Goal: Register for event/course

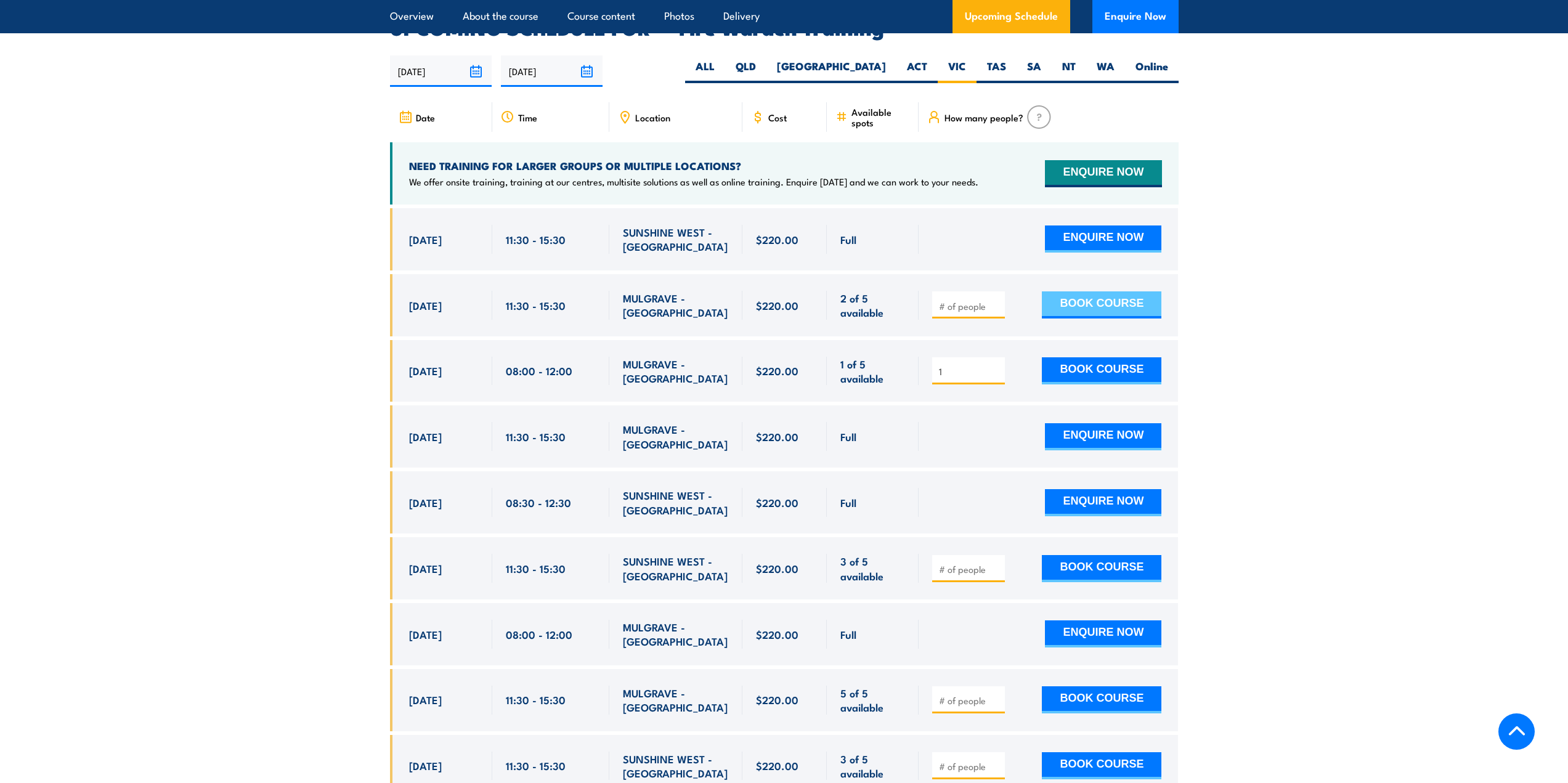
click at [1085, 291] on button "BOOK COURSE" at bounding box center [1101, 304] width 120 height 27
type input "1"
click at [996, 300] on input "1" at bounding box center [970, 306] width 62 height 12
click at [1127, 291] on button "BOOK COURSE" at bounding box center [1101, 304] width 120 height 27
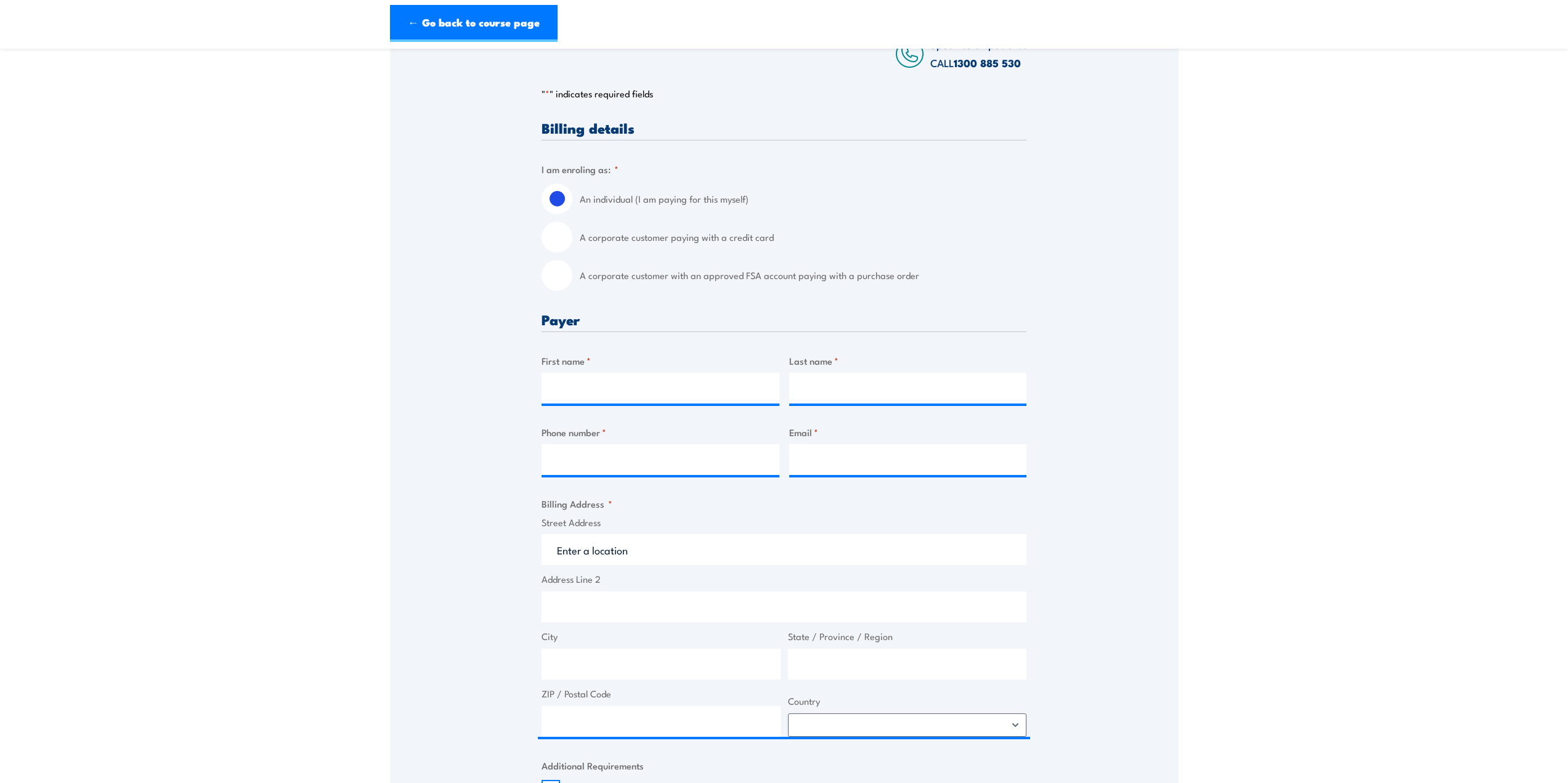
scroll to position [246, 0]
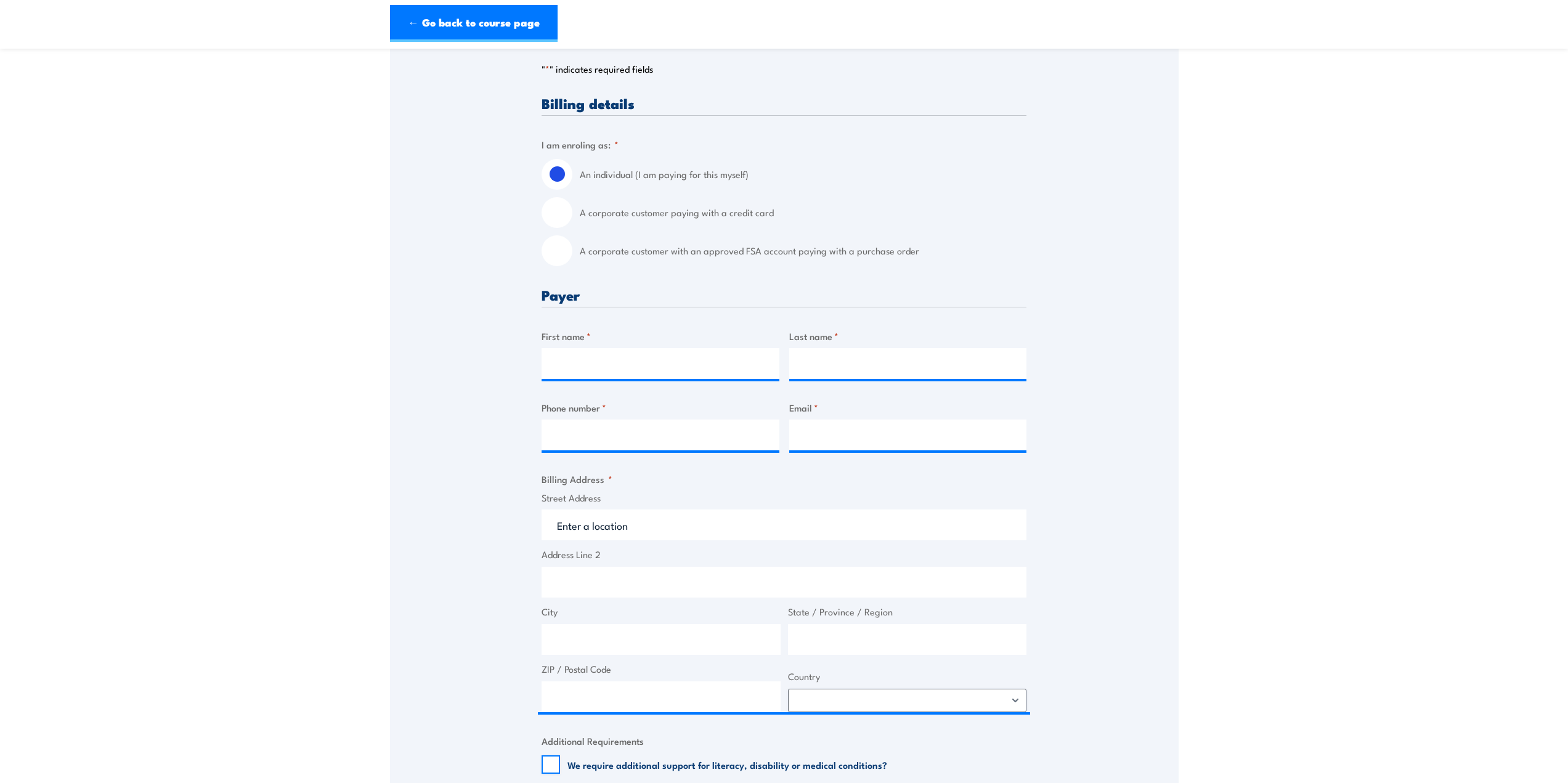
click at [561, 257] on input "A corporate customer with an approved FSA account paying with a purchase order" at bounding box center [557, 251] width 31 height 31
radio input "true"
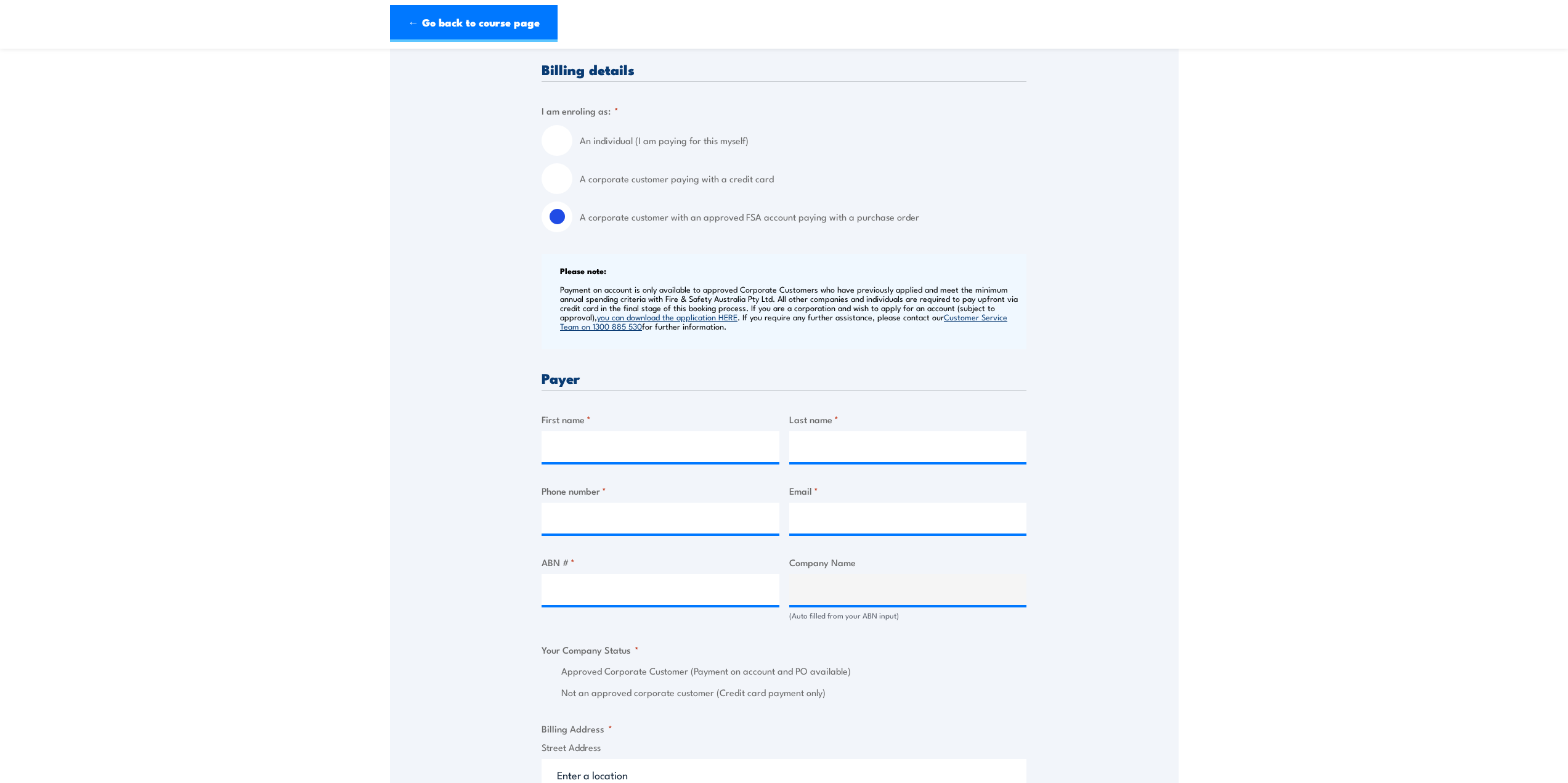
scroll to position [432, 0]
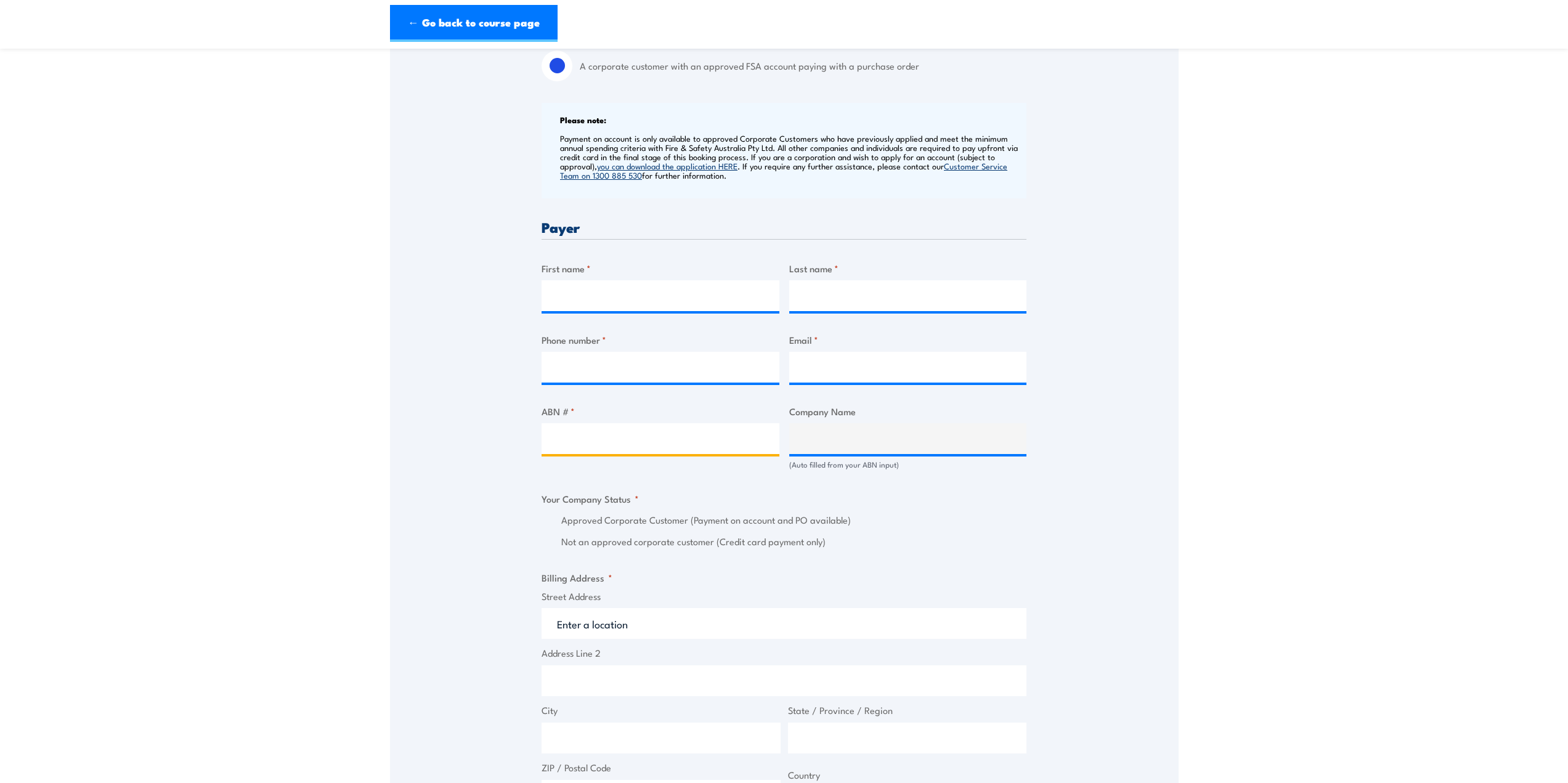
click at [640, 440] on input "ABN # *" at bounding box center [660, 438] width 238 height 31
click at [639, 439] on input "ABN # *" at bounding box center [660, 438] width 238 height 31
click at [623, 444] on input "ABN # *" at bounding box center [660, 438] width 238 height 31
click at [629, 450] on input "ABN # *" at bounding box center [660, 438] width 238 height 31
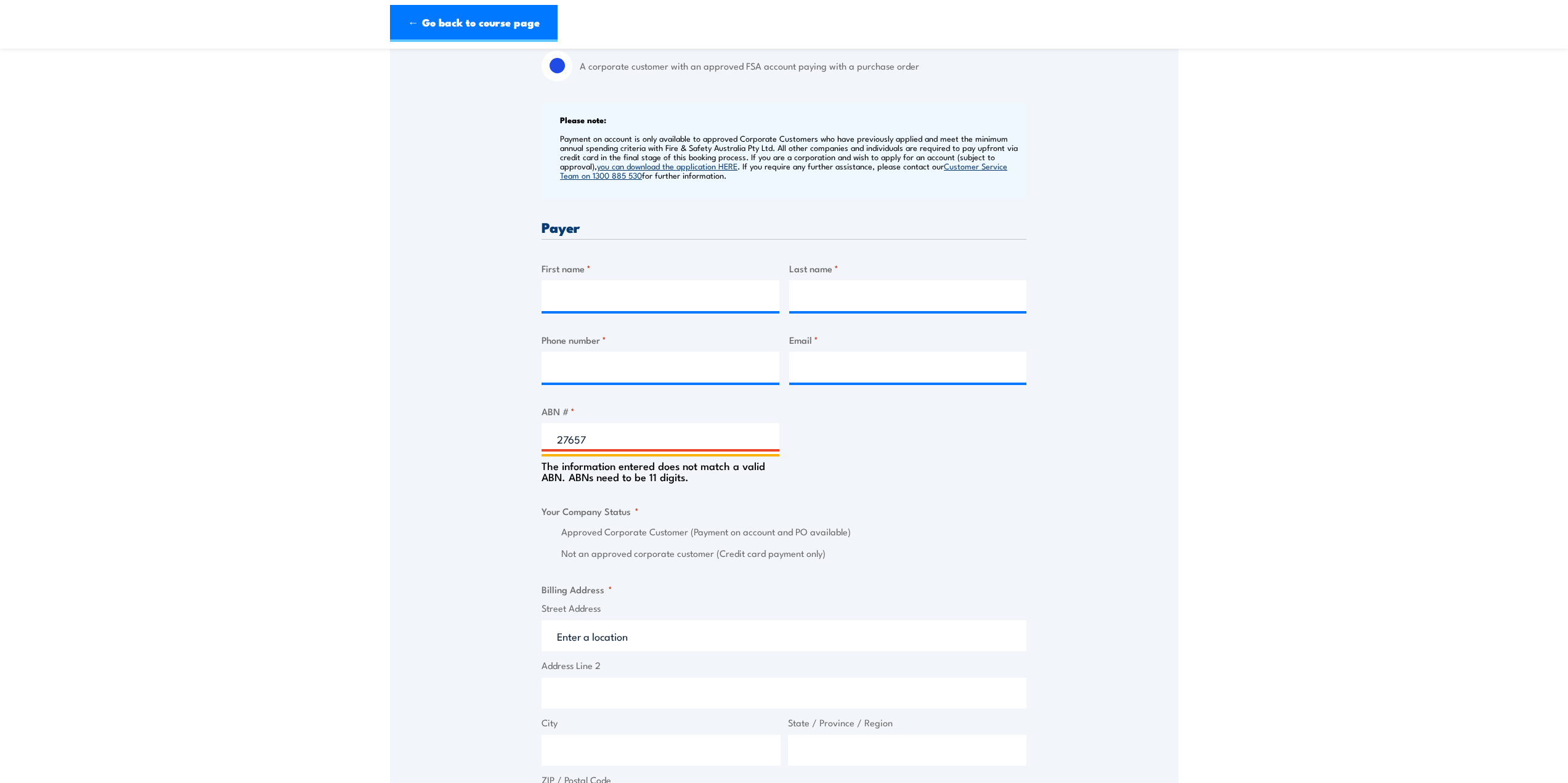
click at [604, 440] on input "27657" at bounding box center [660, 438] width 238 height 31
type input "27657936206"
type input "MODERNA MANUFACTURING AUSTRALIA PTY LTD"
radio input "true"
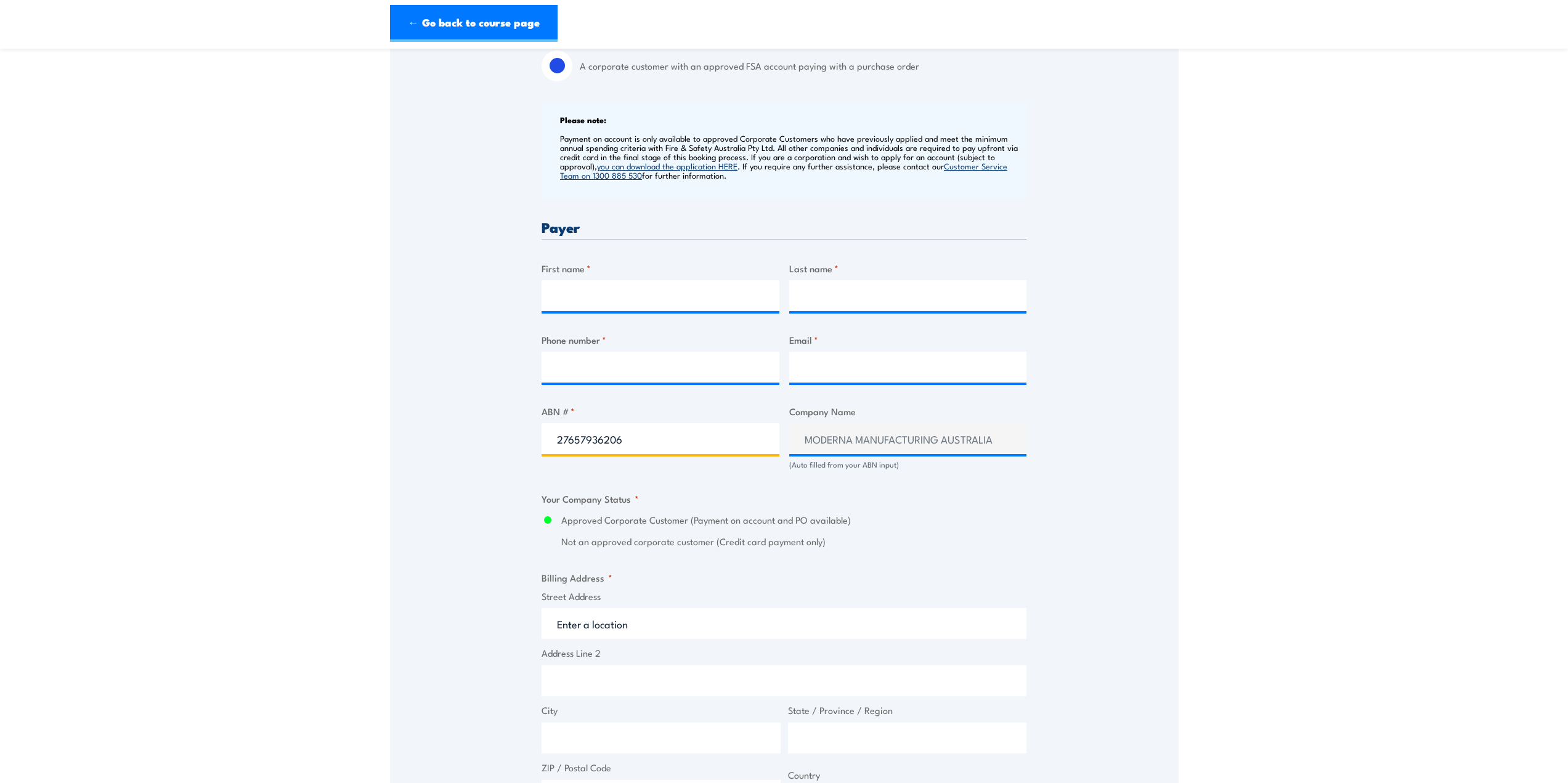
type input "27657936206"
click at [922, 488] on div "Billing details I am enroling as: * An individual (I am paying for this myself)…" at bounding box center [784, 527] width 485 height 1232
click at [720, 526] on label "Approved Corporate Customer (Payment on account and PO available)" at bounding box center [794, 520] width 465 height 14
click at [554, 526] on input "Approved Corporate Customer (Payment on account and PO available)" at bounding box center [548, 520] width 12 height 14
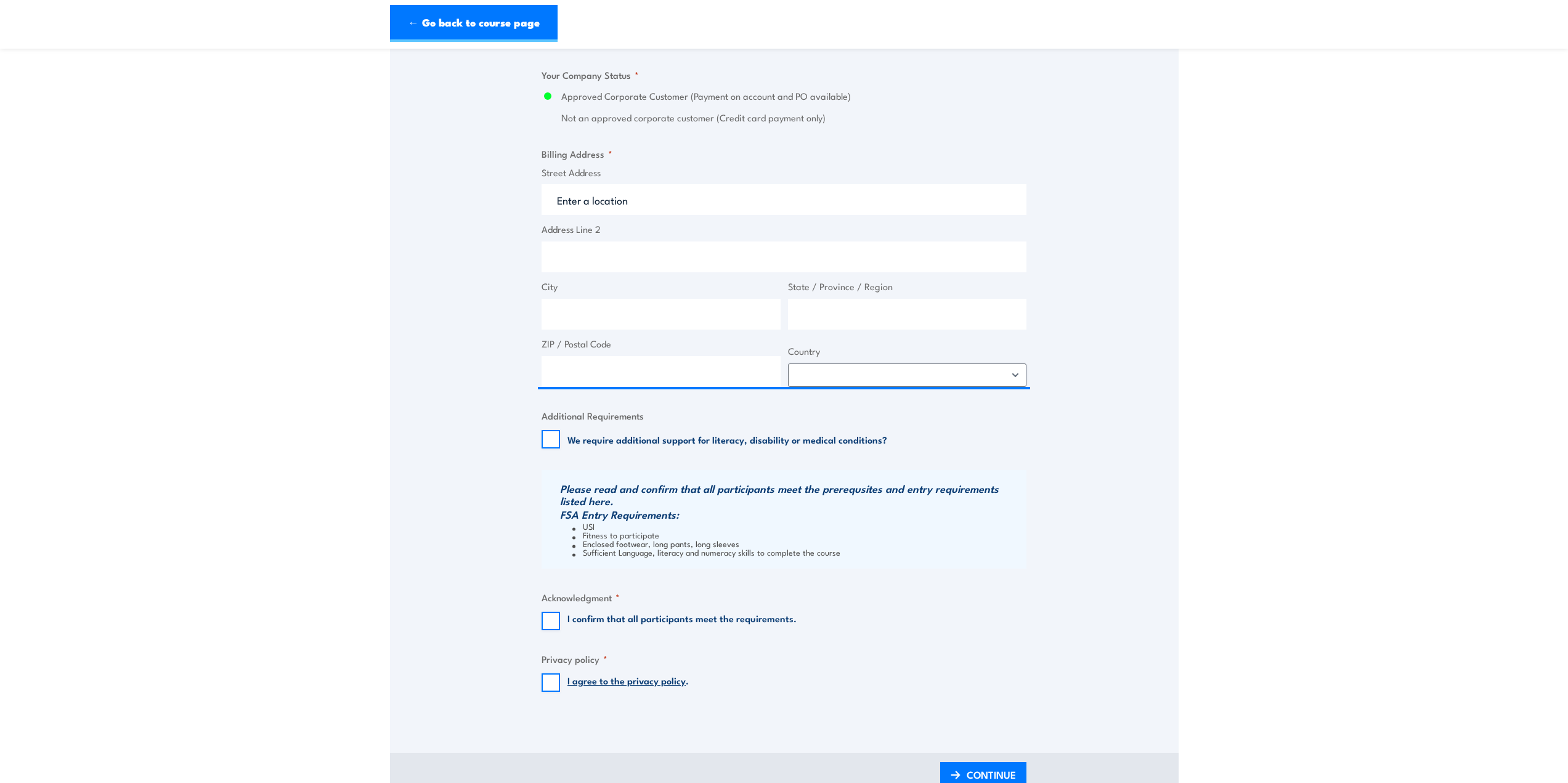
scroll to position [863, 0]
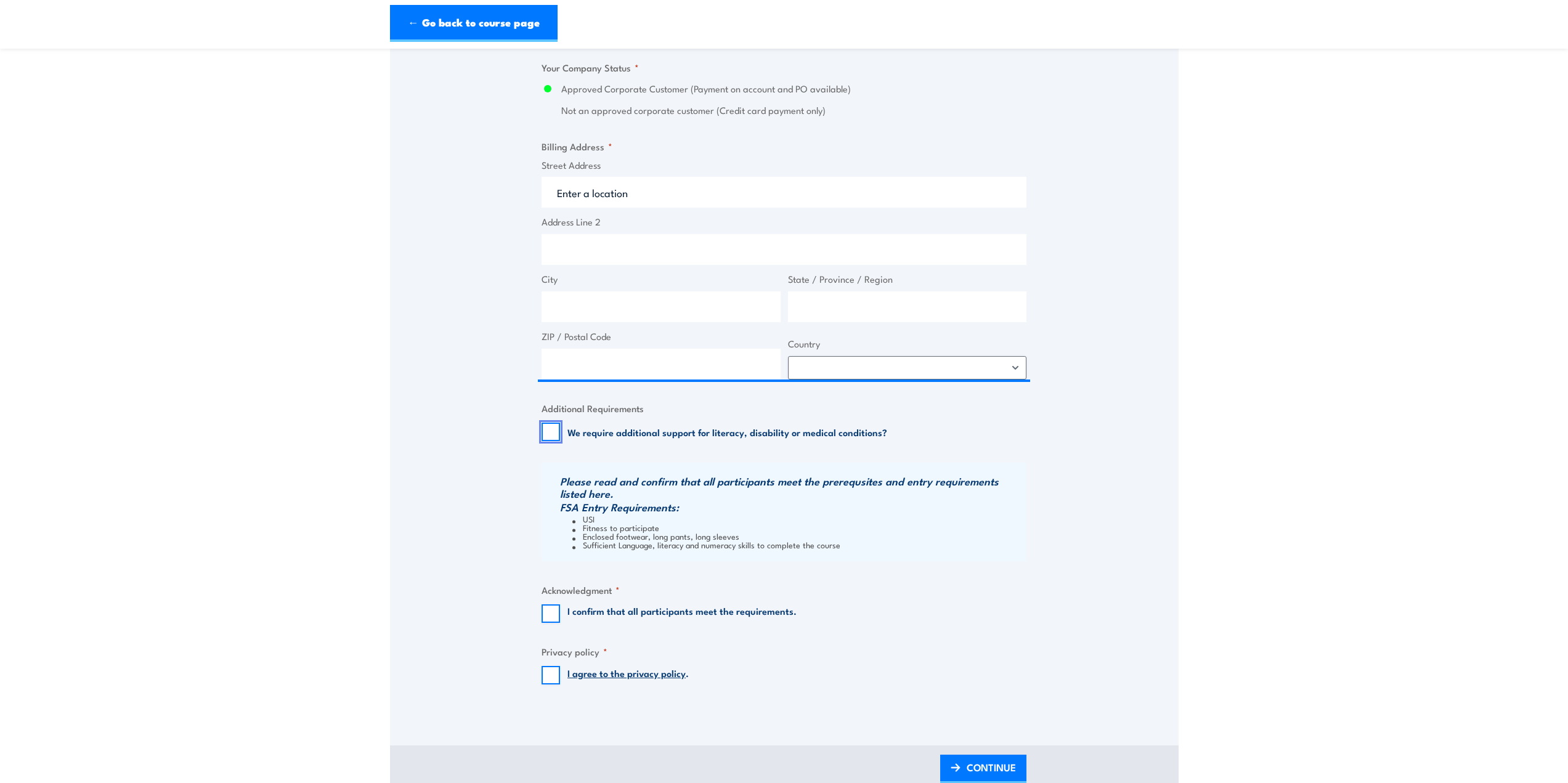
click at [548, 432] on input "We require additional support for literacy, disability or medical conditions?" at bounding box center [550, 432] width 18 height 18
checkbox input "true"
click at [550, 624] on div "Billing details I am enroling as: * An individual (I am paying for this myself)…" at bounding box center [784, 93] width 485 height 1227
drag, startPoint x: 550, startPoint y: 682, endPoint x: 554, endPoint y: 672, distance: 10.8
click at [550, 681] on input "I agree to the privacy policy ." at bounding box center [550, 674] width 18 height 18
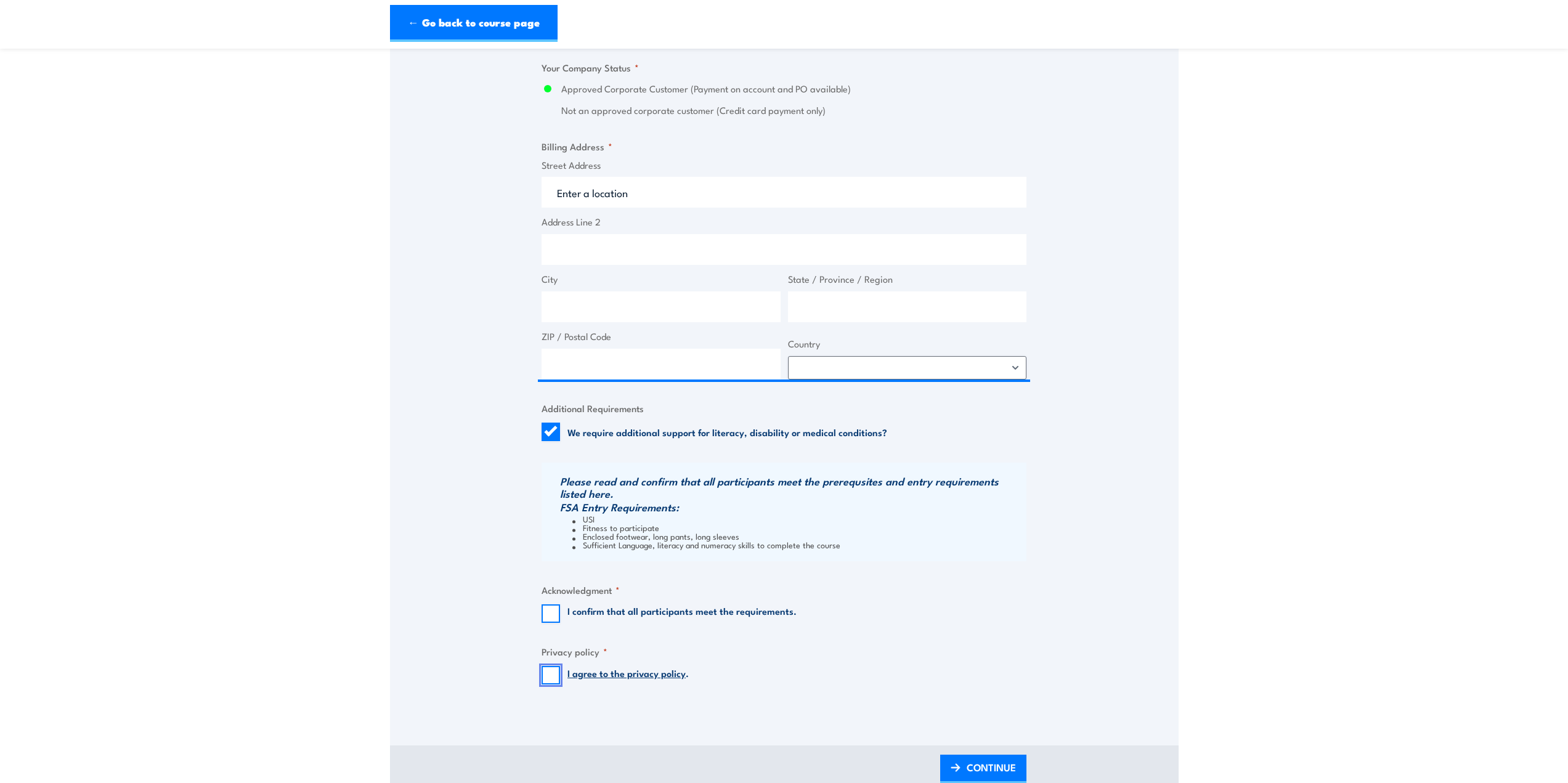
checkbox input "true"
click at [553, 607] on input "I confirm that all participants meet the requirements." at bounding box center [550, 613] width 18 height 18
checkbox input "true"
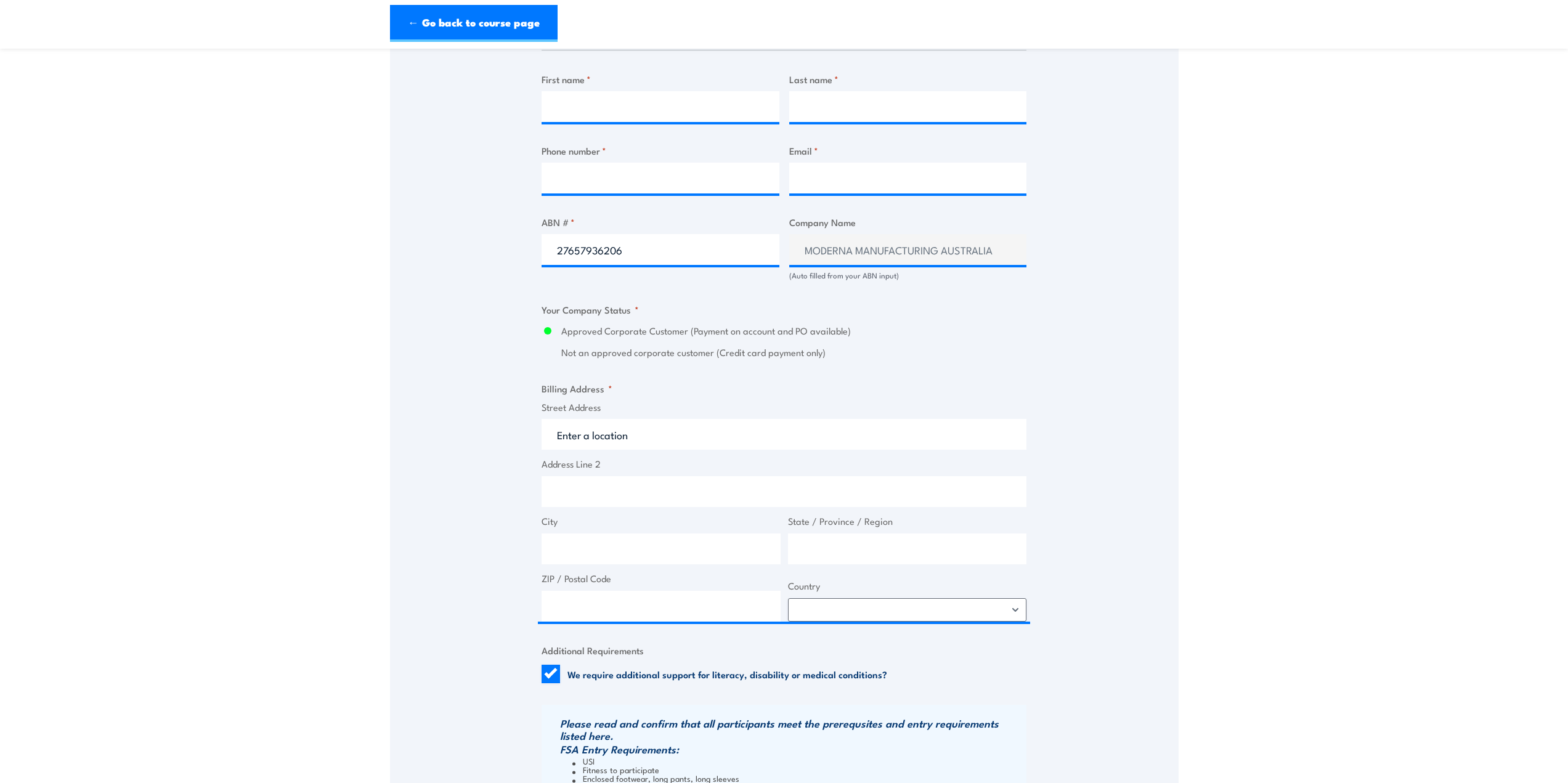
scroll to position [616, 0]
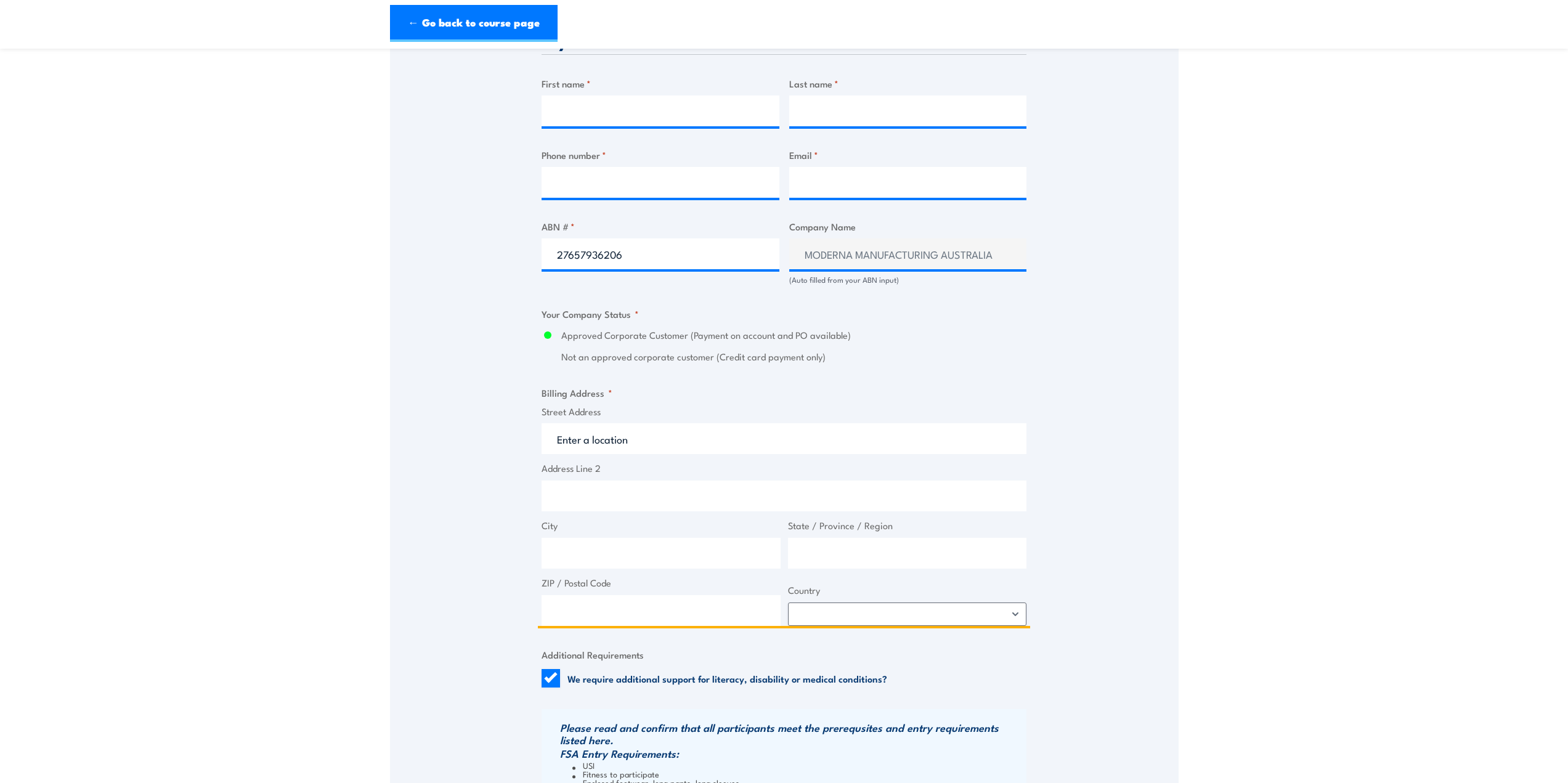
click at [648, 438] on input "Street Address" at bounding box center [784, 438] width 485 height 31
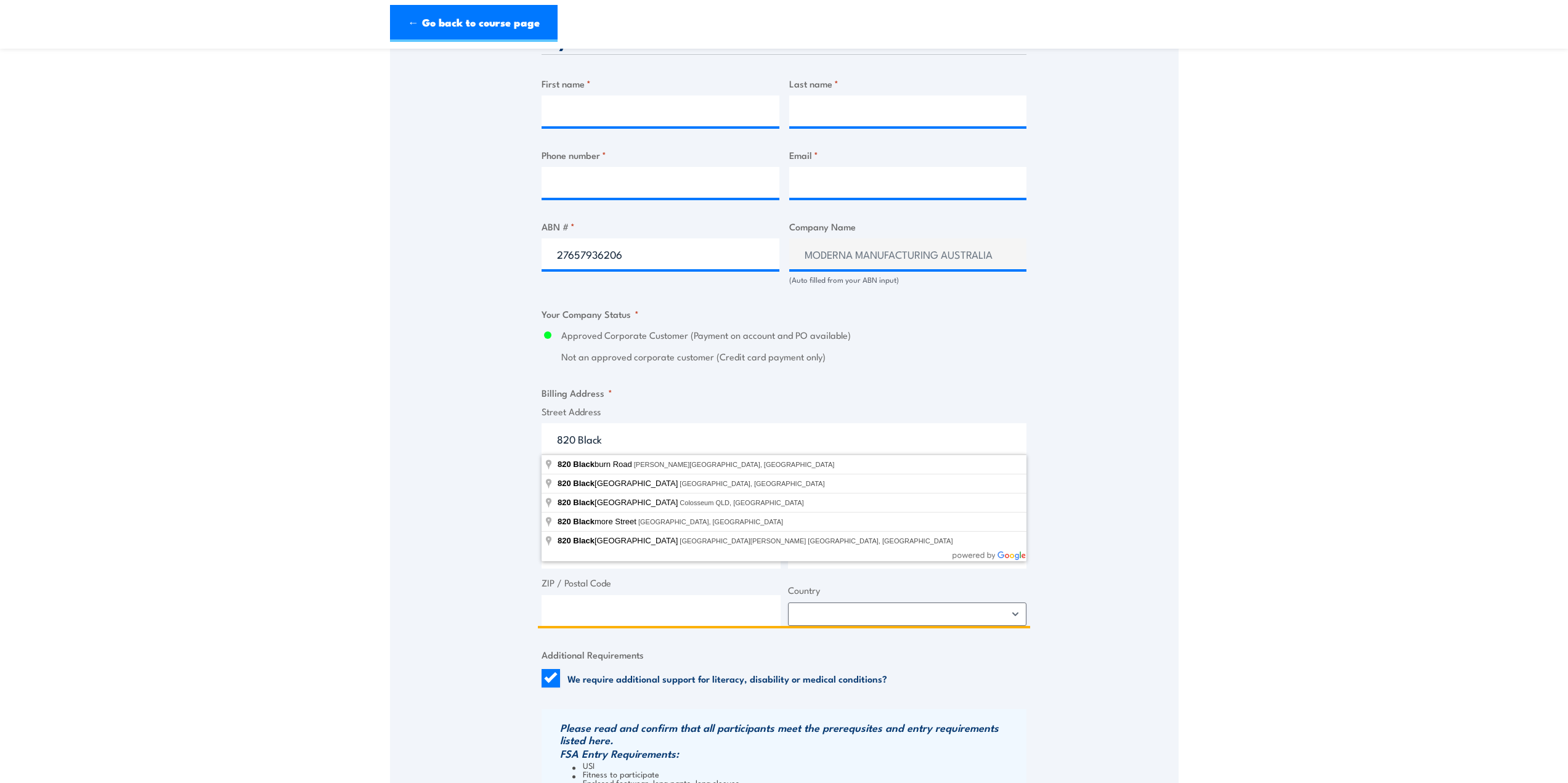
type input "[STREET_ADDRESS][PERSON_NAME][PERSON_NAME]"
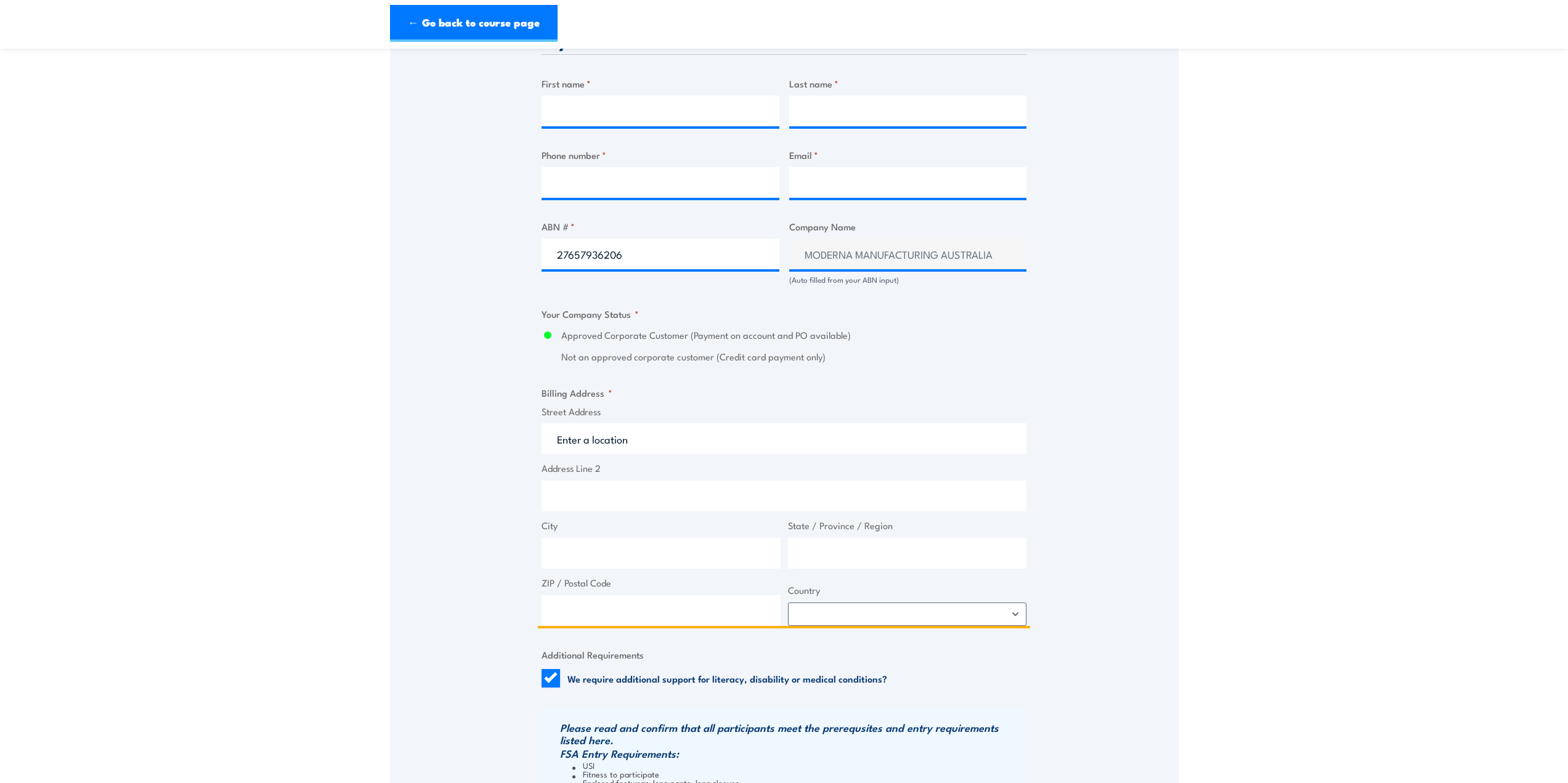
type input "[STREET_ADDRESS][PERSON_NAME]"
type input "[PERSON_NAME]"
type input "Victoria"
type input "3168"
select select "[GEOGRAPHIC_DATA]"
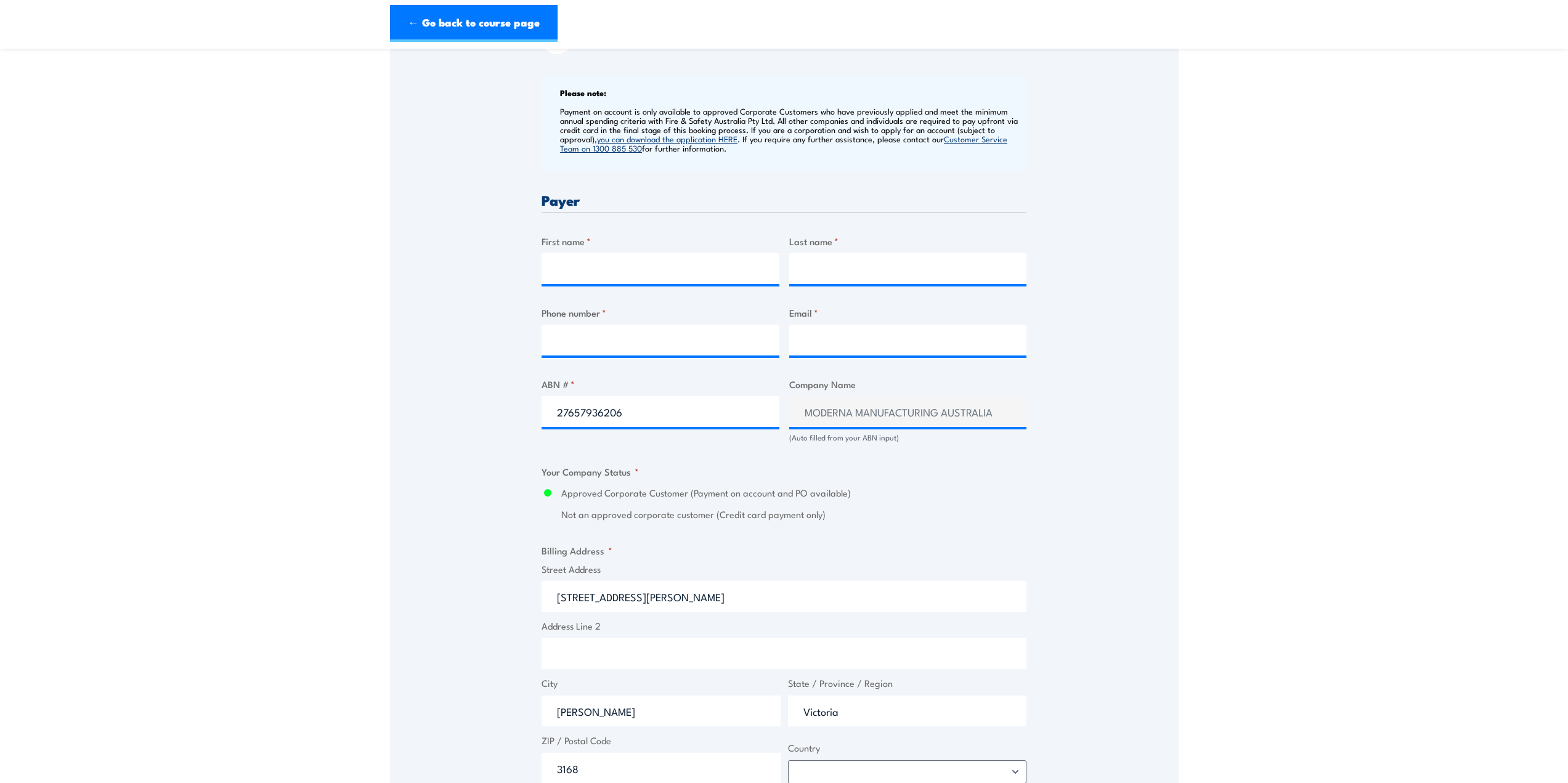
scroll to position [370, 0]
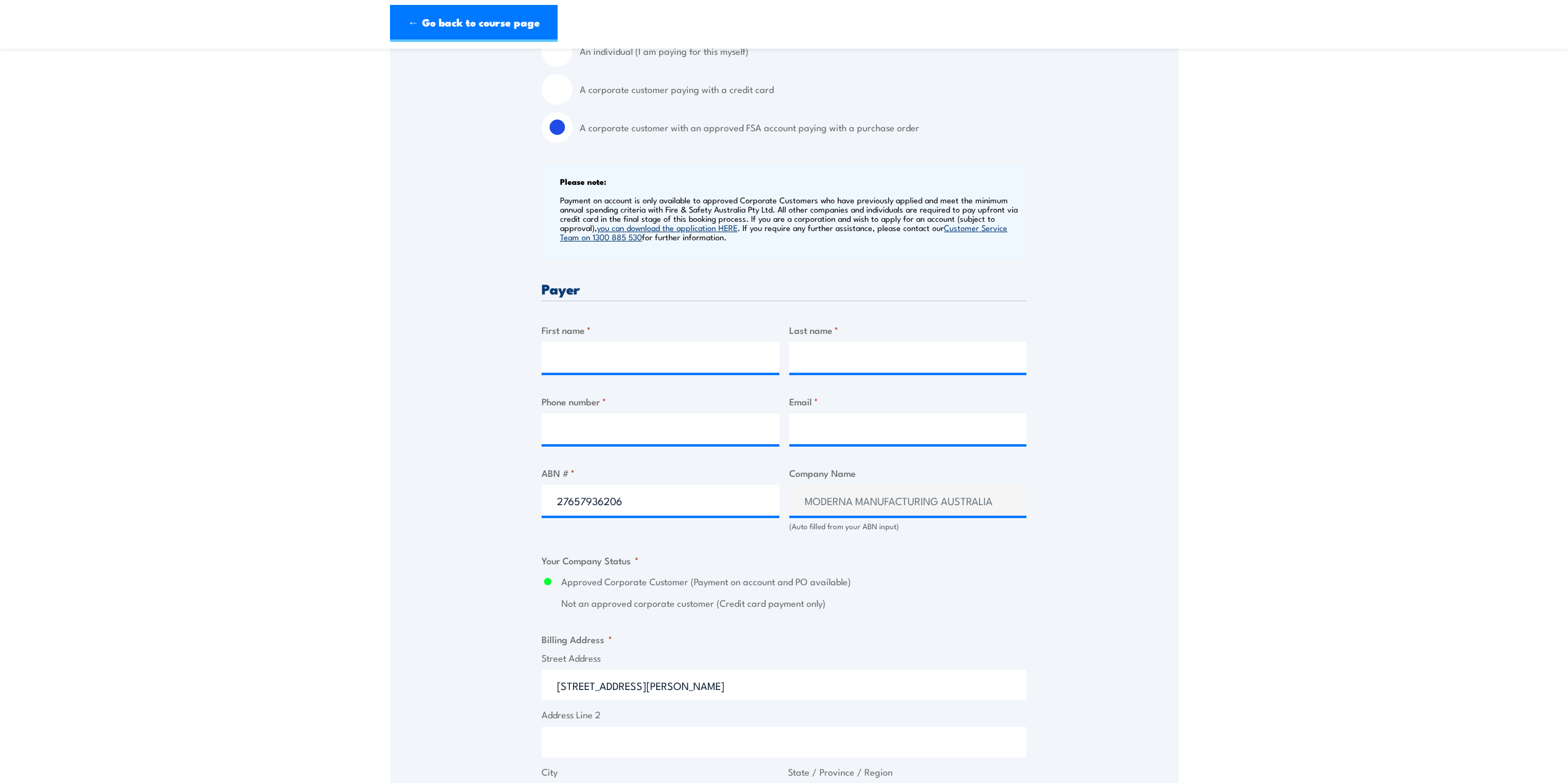
type input "[STREET_ADDRESS][PERSON_NAME]"
click at [628, 336] on label "First name *" at bounding box center [660, 330] width 238 height 14
click at [628, 342] on input "First name *" at bounding box center [660, 357] width 238 height 31
click at [617, 354] on input "First name *" at bounding box center [660, 357] width 238 height 31
type input "[PERSON_NAME]"
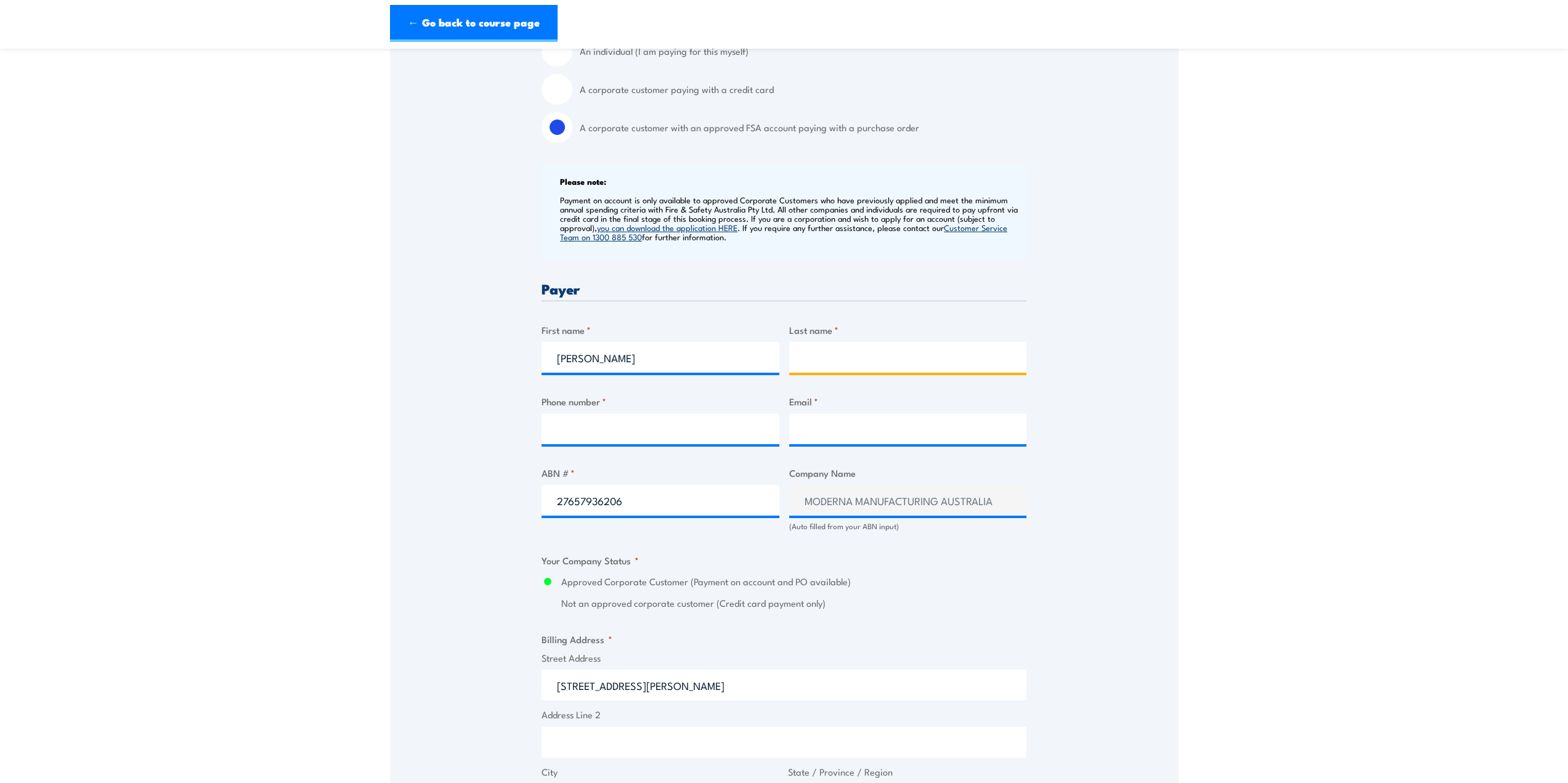
type input "[PERSON_NAME]"
type input "[PERSON_NAME][EMAIL_ADDRESS][PERSON_NAME][DOMAIN_NAME]"
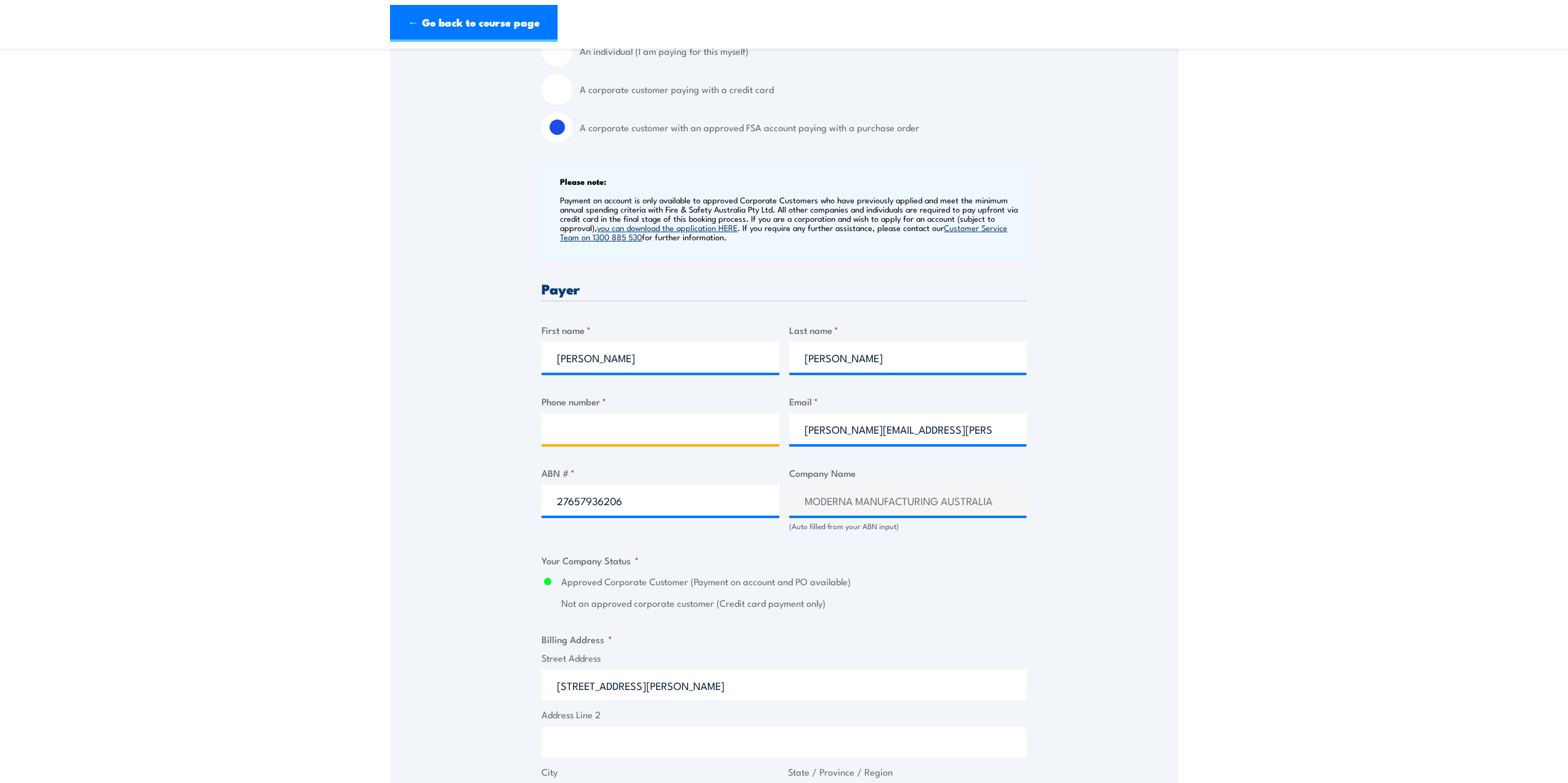
click at [597, 434] on input "Phone number *" at bounding box center [660, 429] width 238 height 31
type input "0401571757"
click at [1135, 507] on div "Speak to a specialist CALL [PHONE_NUMBER] CALL [PHONE_NUMBER] " * " indicates r…" at bounding box center [784, 524] width 789 height 1360
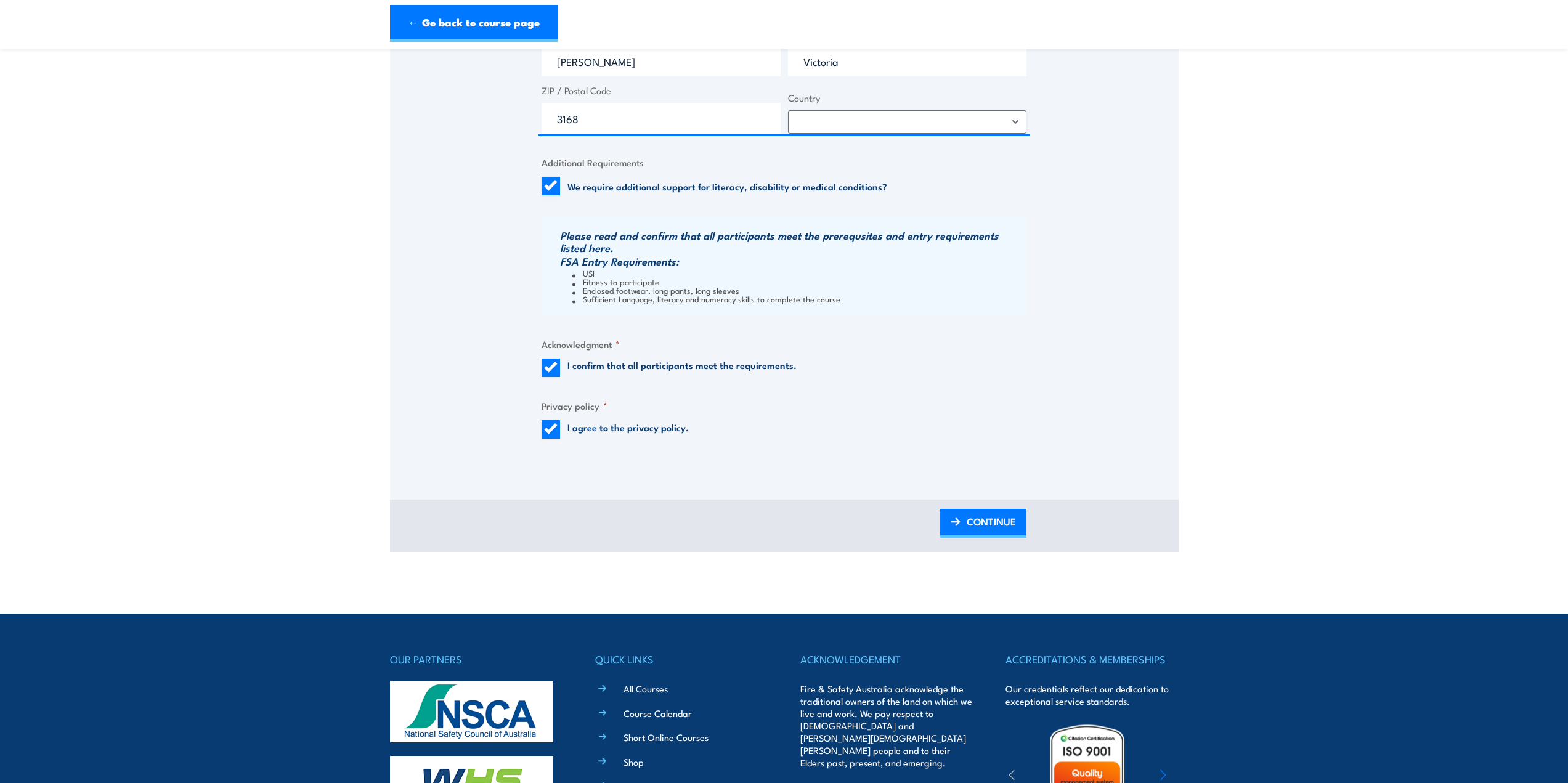
scroll to position [1109, 0]
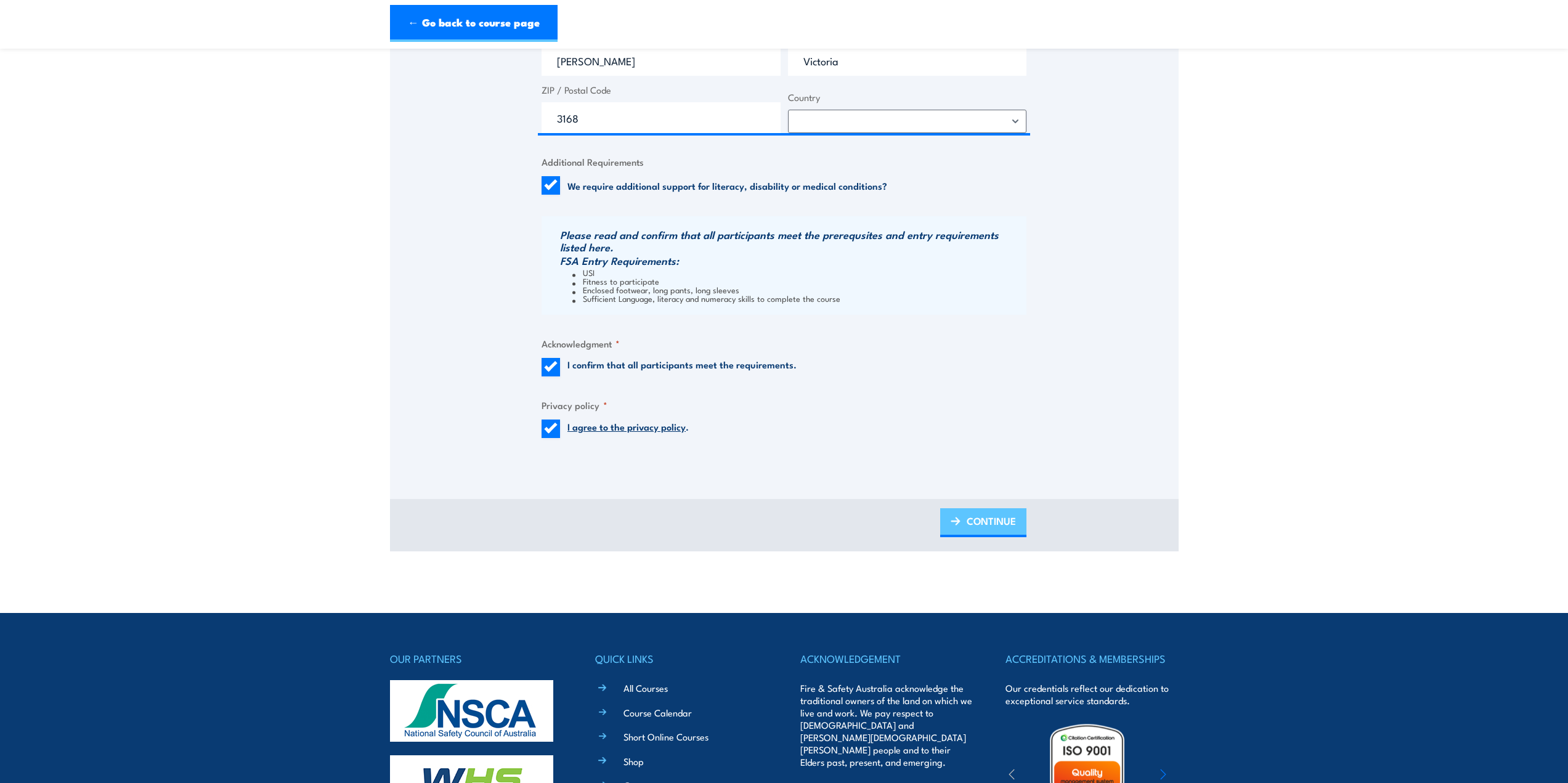
click at [998, 523] on span "CONTINUE" at bounding box center [990, 521] width 49 height 33
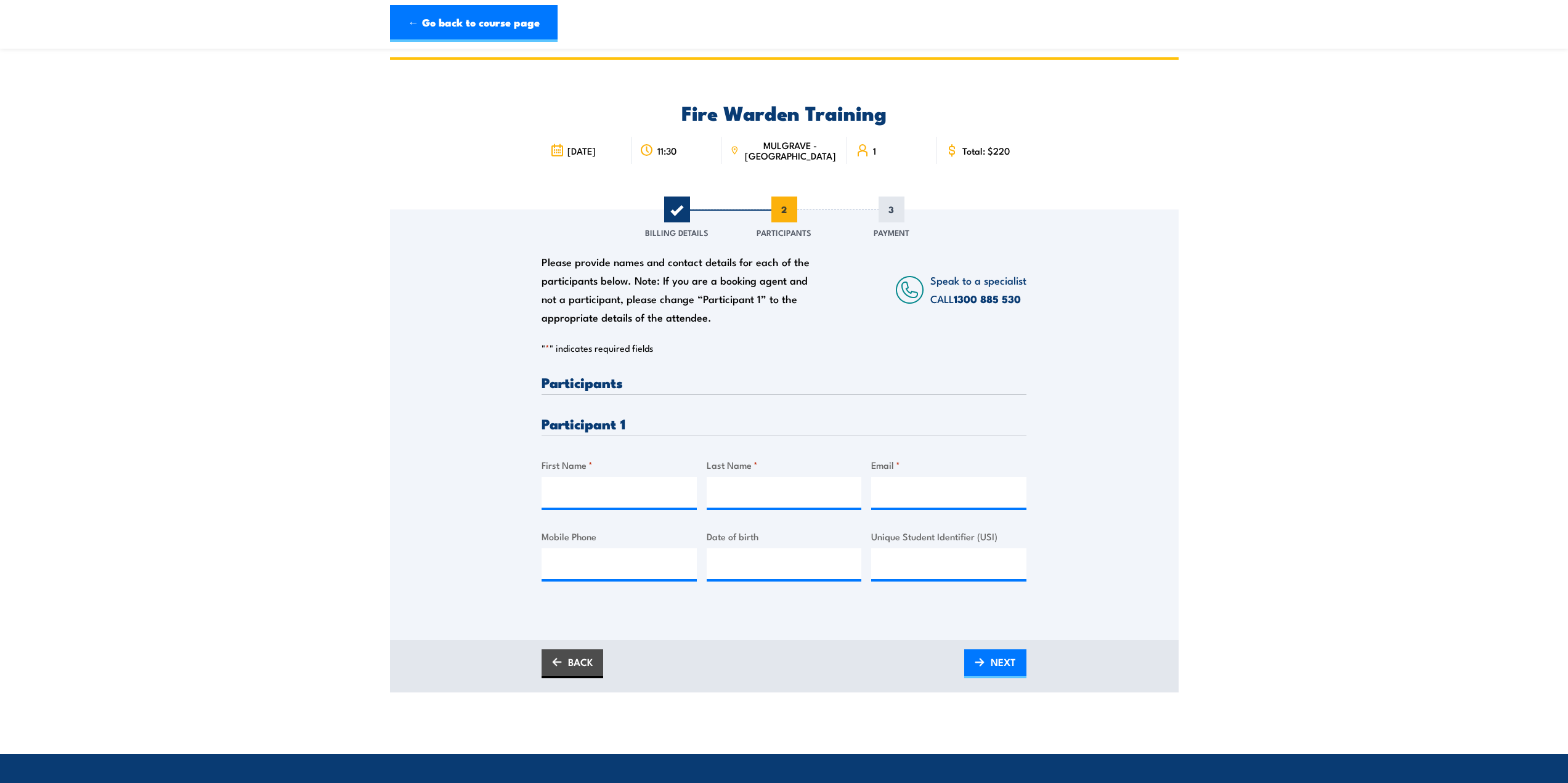
scroll to position [0, 0]
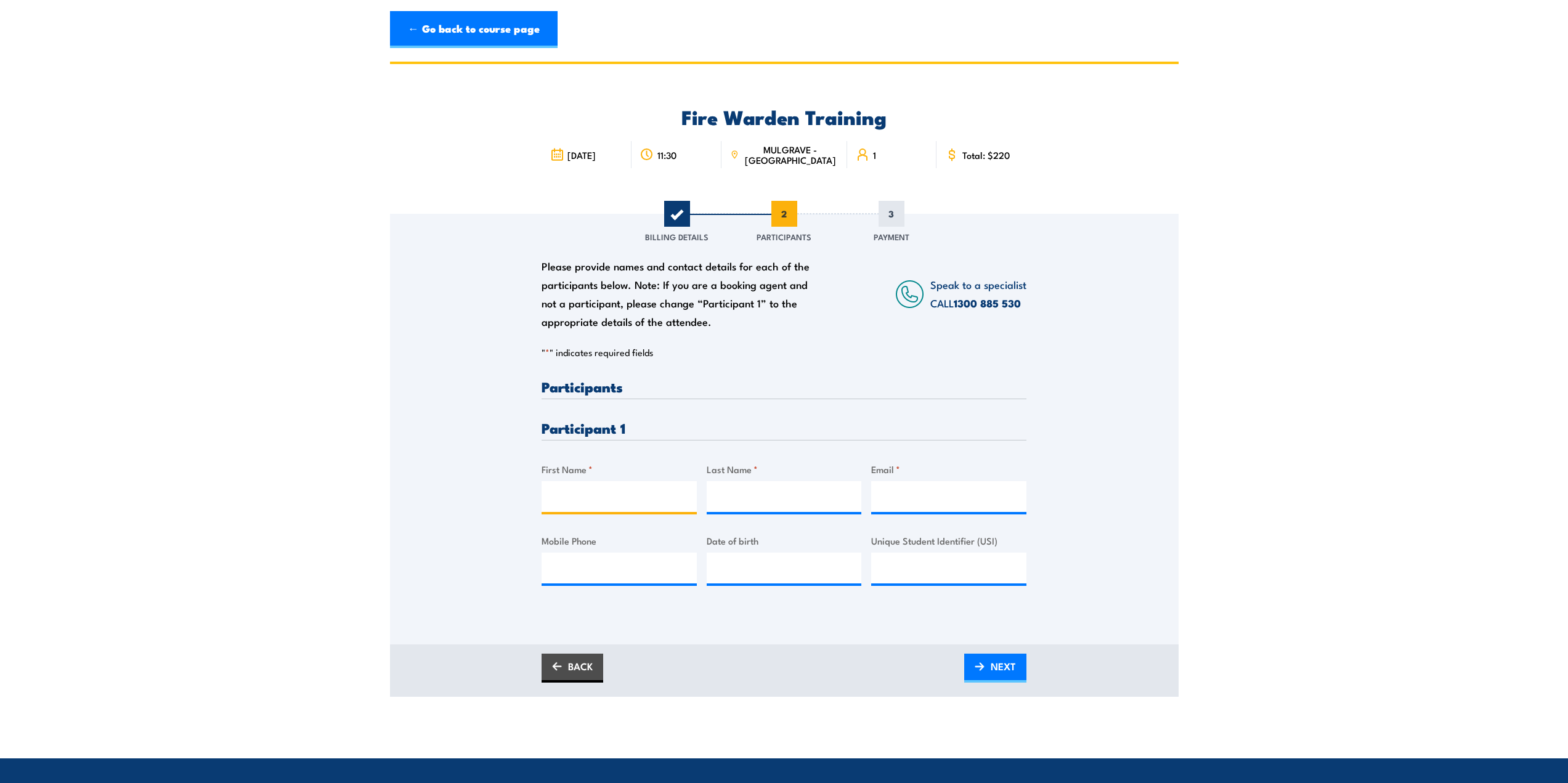
click at [617, 497] on input "First Name *" at bounding box center [619, 497] width 155 height 31
type input "[PERSON_NAME]"
type input "[PERSON_NAME][EMAIL_ADDRESS][PERSON_NAME][DOMAIN_NAME]"
click at [639, 569] on input "Mobile Phone" at bounding box center [619, 569] width 155 height 31
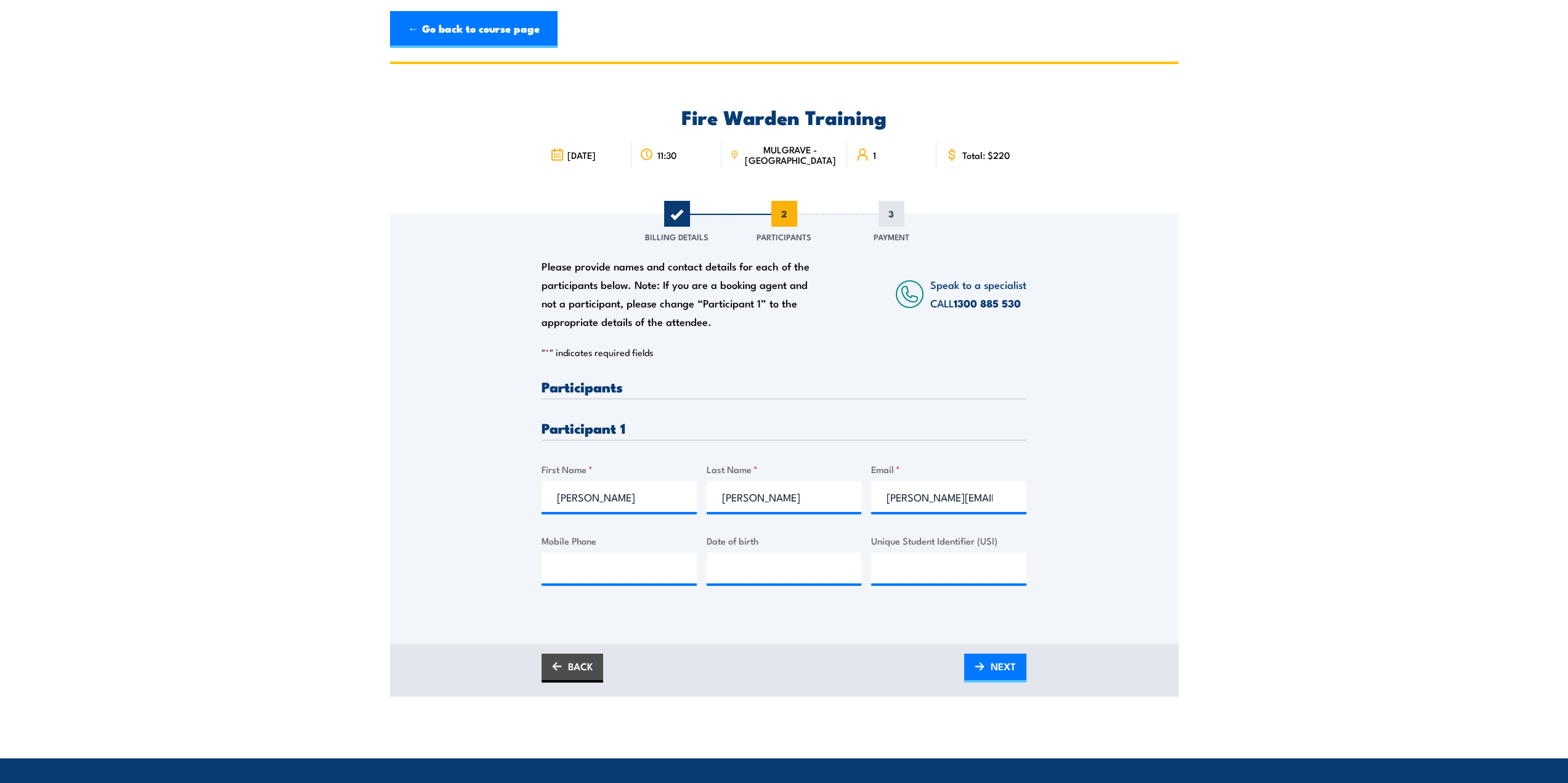
click at [817, 614] on div "Please provide names and contact details for each of the participants below. No…" at bounding box center [784, 429] width 789 height 431
click at [992, 669] on span "NEXT" at bounding box center [1002, 667] width 25 height 33
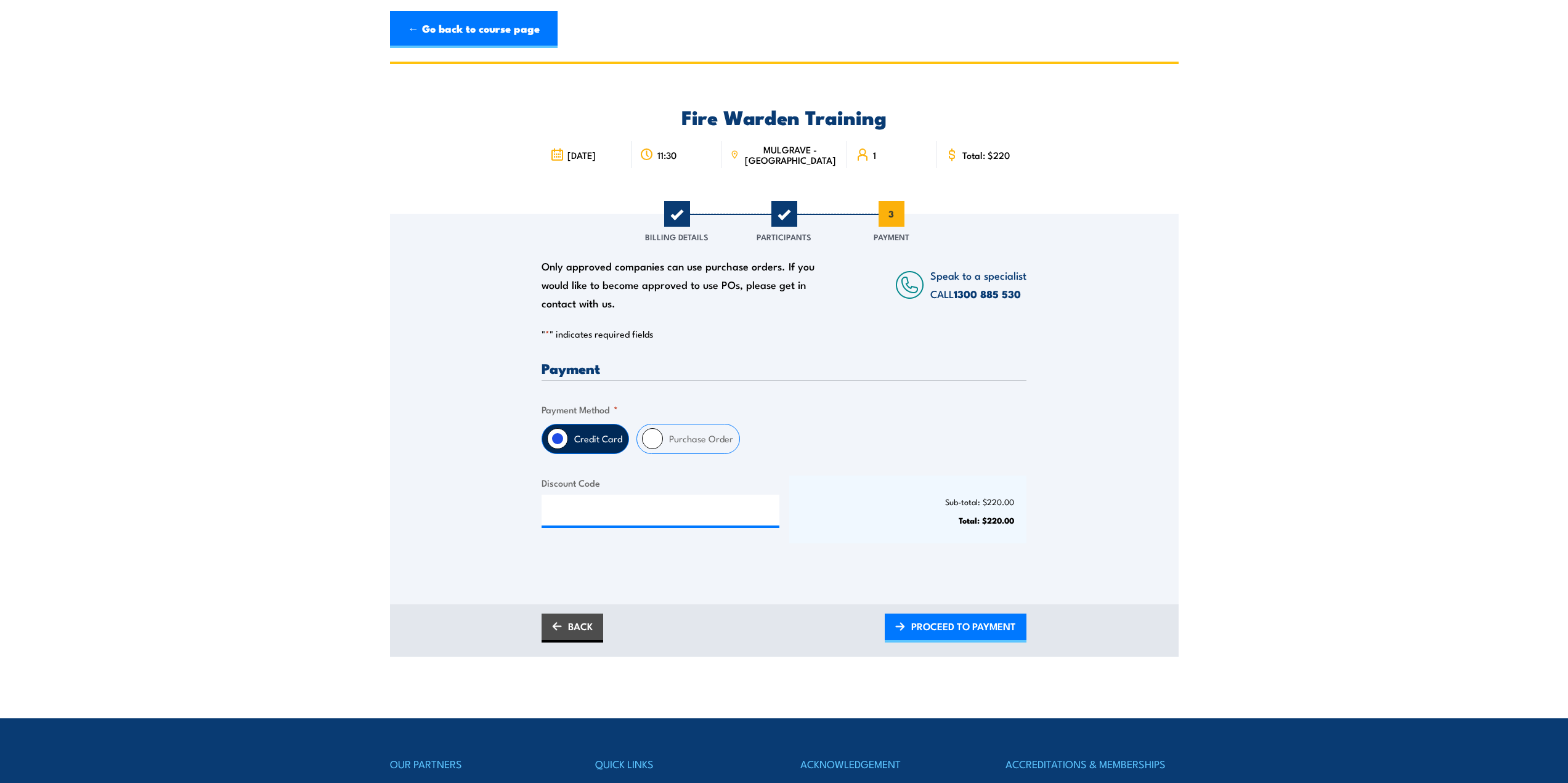
click at [663, 441] on label "Purchase Order" at bounding box center [701, 439] width 77 height 29
click at [663, 441] on input "Purchase Order" at bounding box center [652, 438] width 21 height 21
radio input "true"
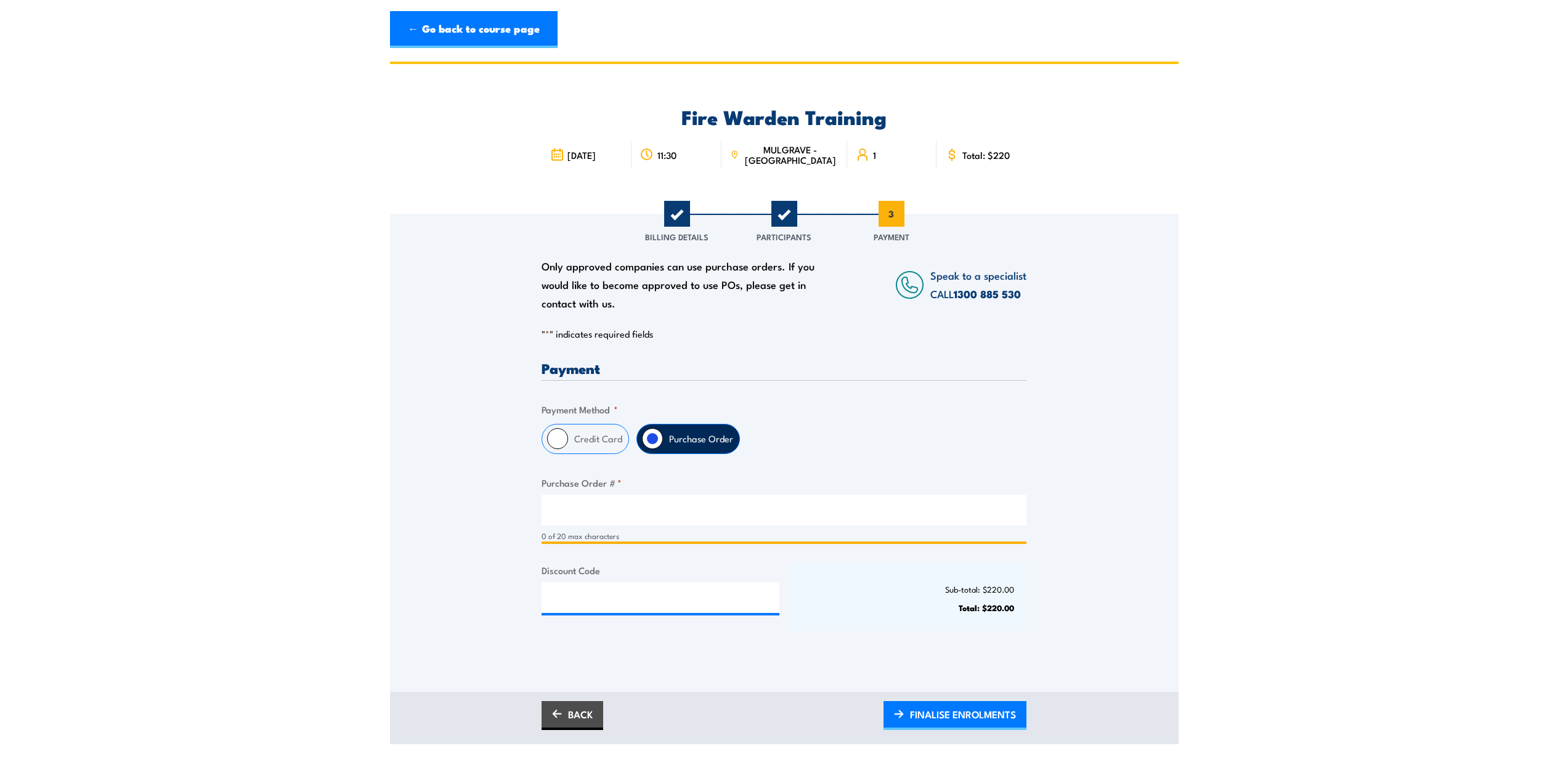
click at [594, 513] on input "Purchase Order # *" at bounding box center [784, 510] width 485 height 31
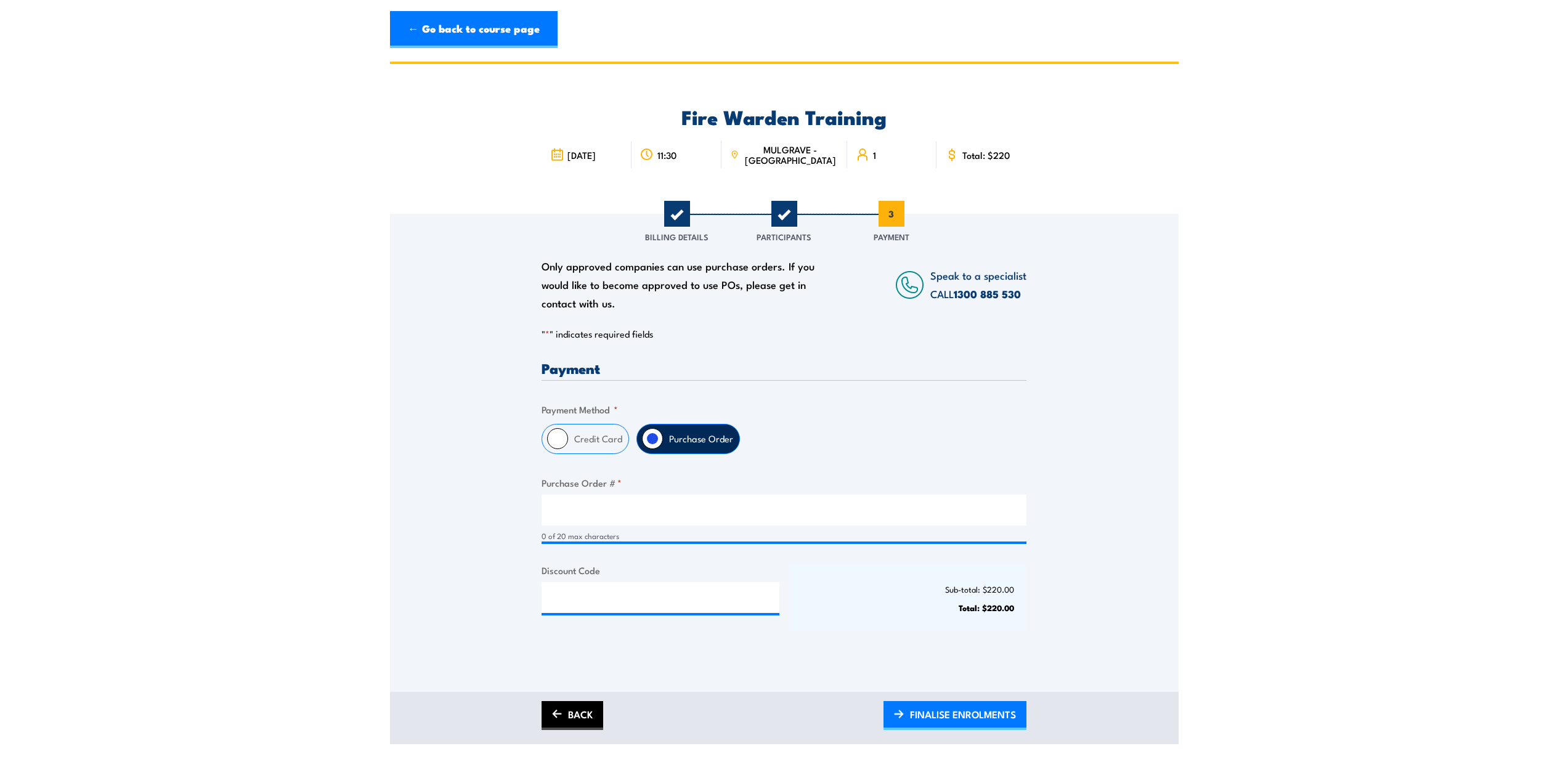
click at [563, 721] on link "BACK" at bounding box center [573, 716] width 62 height 29
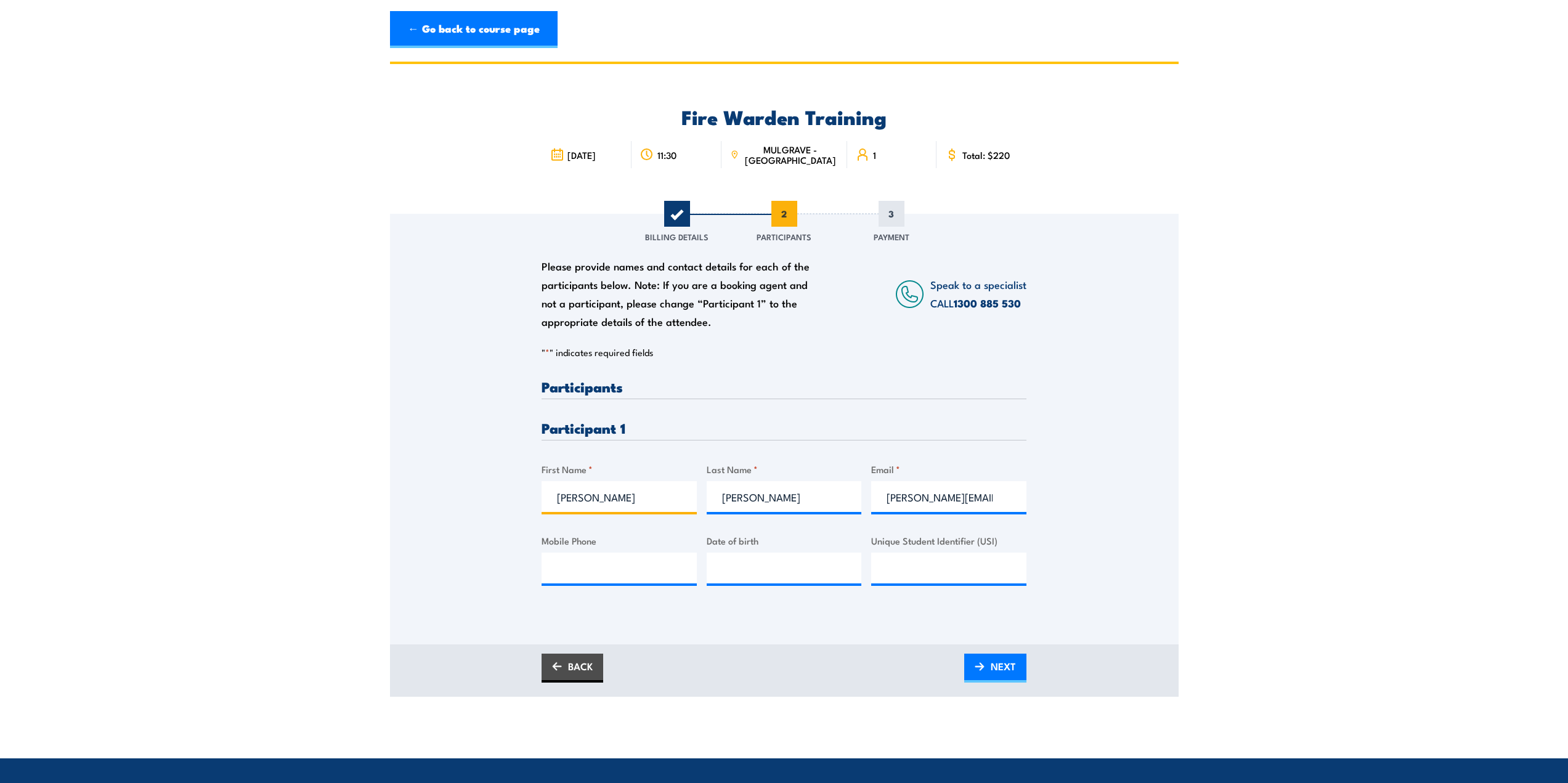
click at [595, 502] on input "[PERSON_NAME]" at bounding box center [619, 497] width 155 height 31
click at [430, 575] on div "Please provide names and contact details for each of the participants below. No…" at bounding box center [784, 412] width 789 height 396
click at [587, 501] on input "[PERSON_NAME]" at bounding box center [619, 497] width 155 height 31
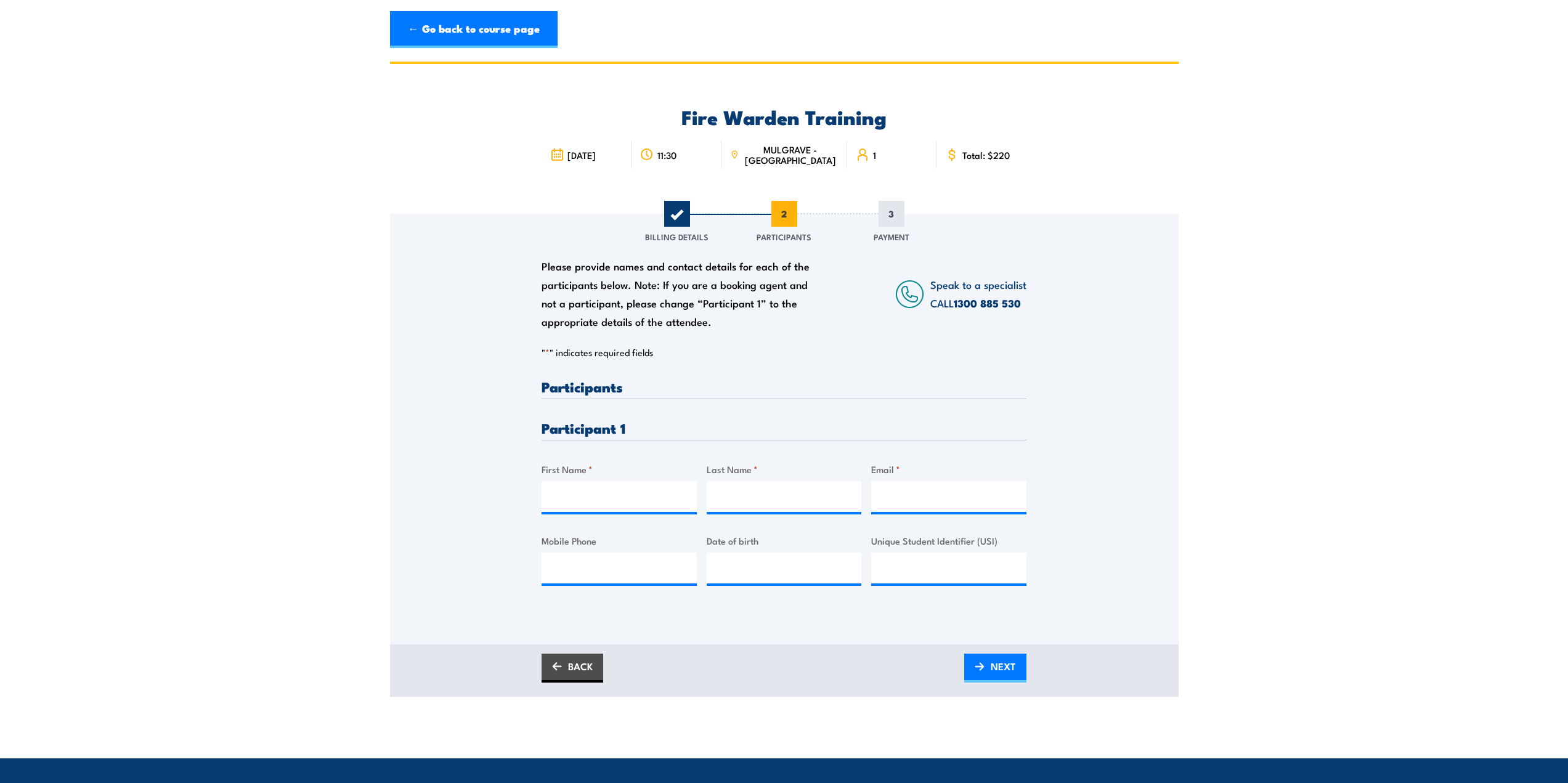
click at [417, 375] on div "Please provide names and contact details for each of the participants below. No…" at bounding box center [784, 412] width 789 height 396
click at [400, 28] on link "← Go back to course page" at bounding box center [474, 29] width 168 height 37
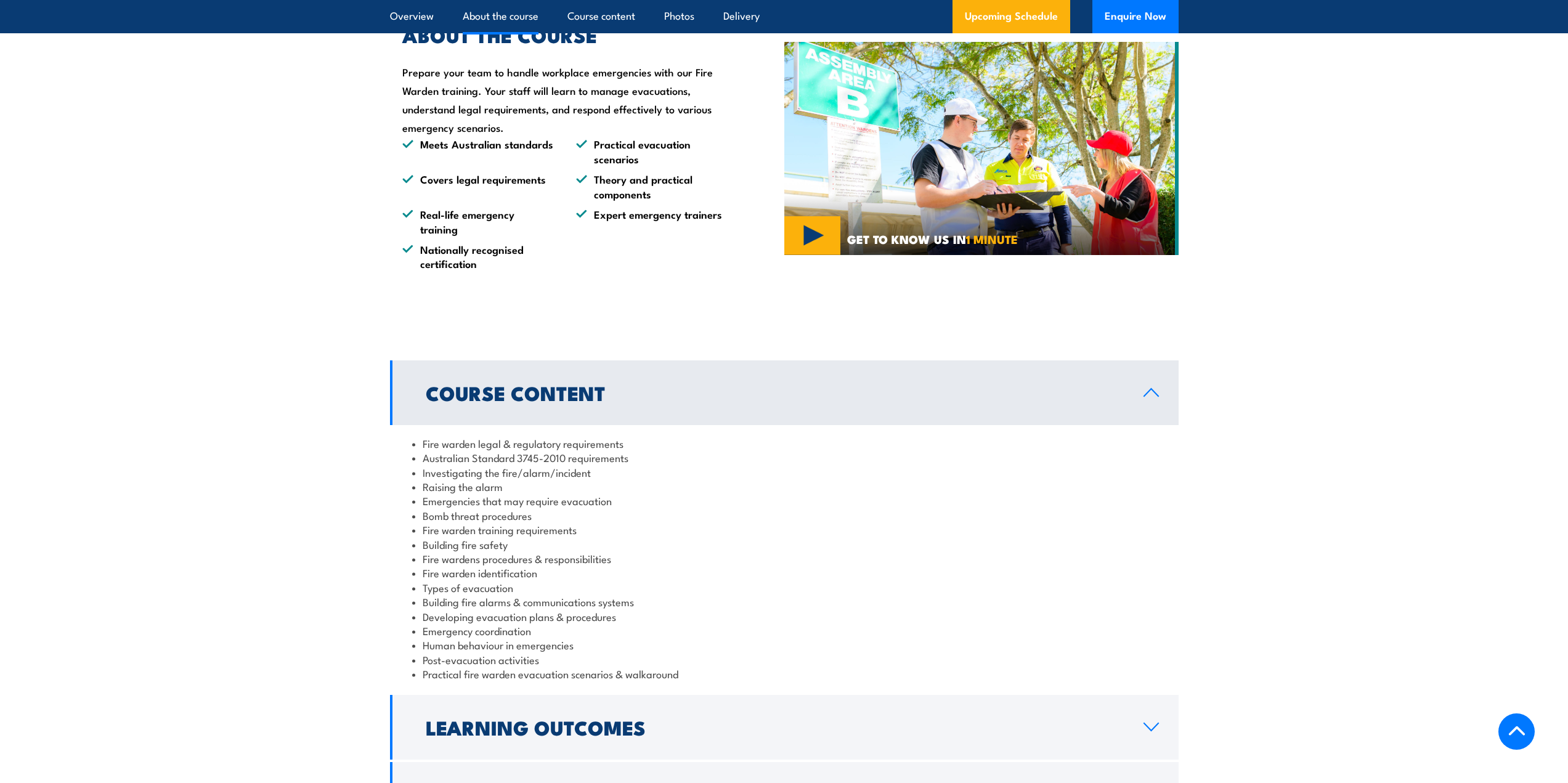
scroll to position [936, 0]
